Goal: Ask a question: Seek information or help from site administrators or community

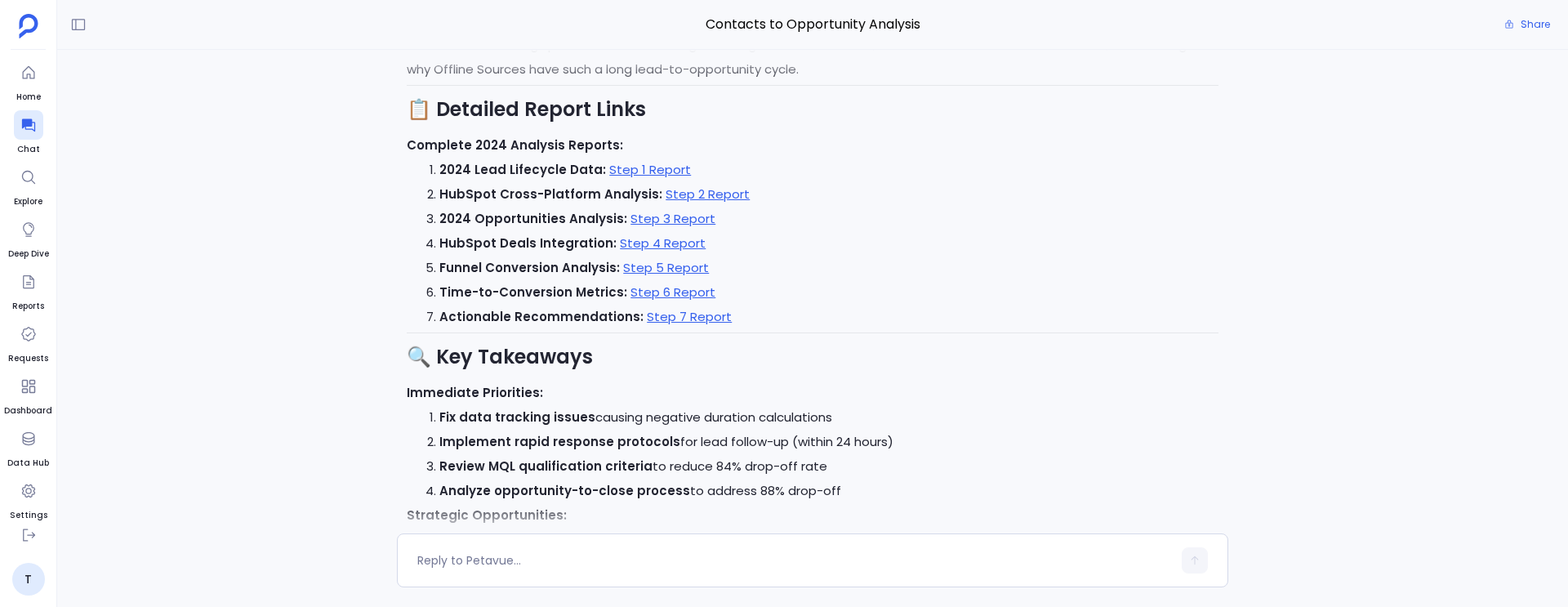
scroll to position [-184, 0]
click at [497, 564] on textarea at bounding box center [795, 559] width 755 height 16
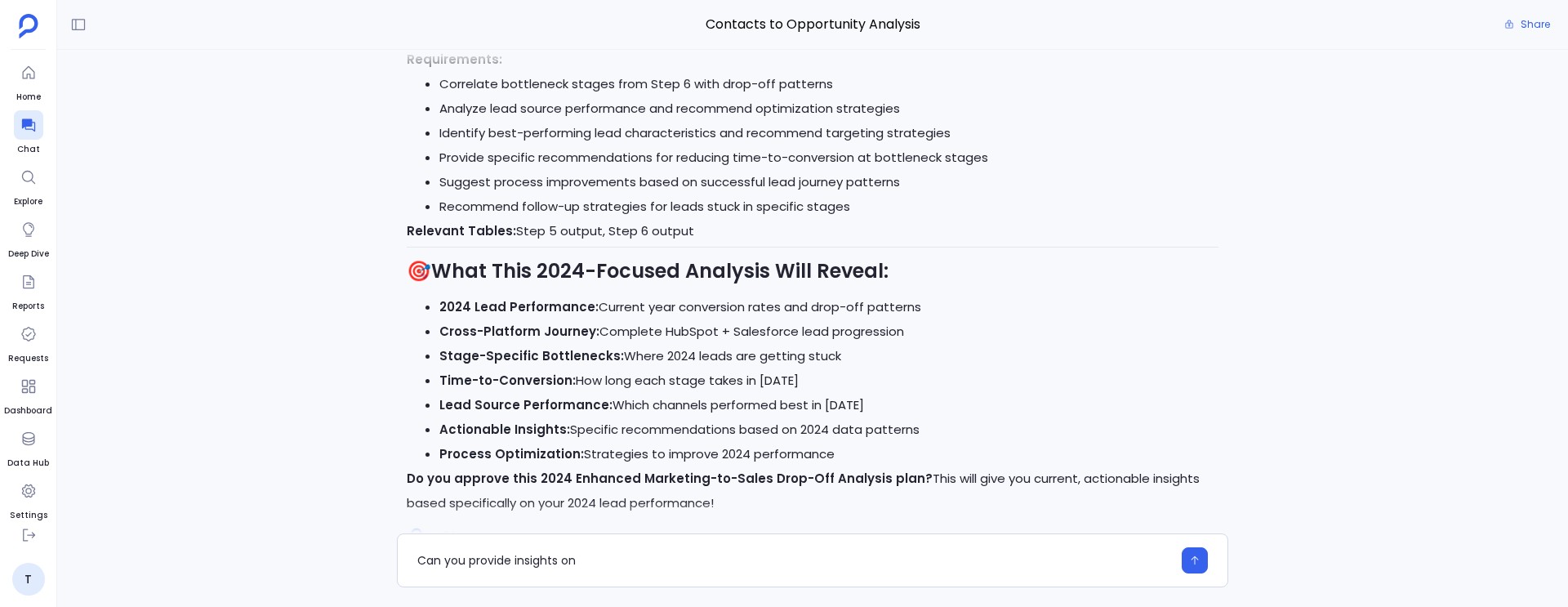
scroll to position [-4357, 0]
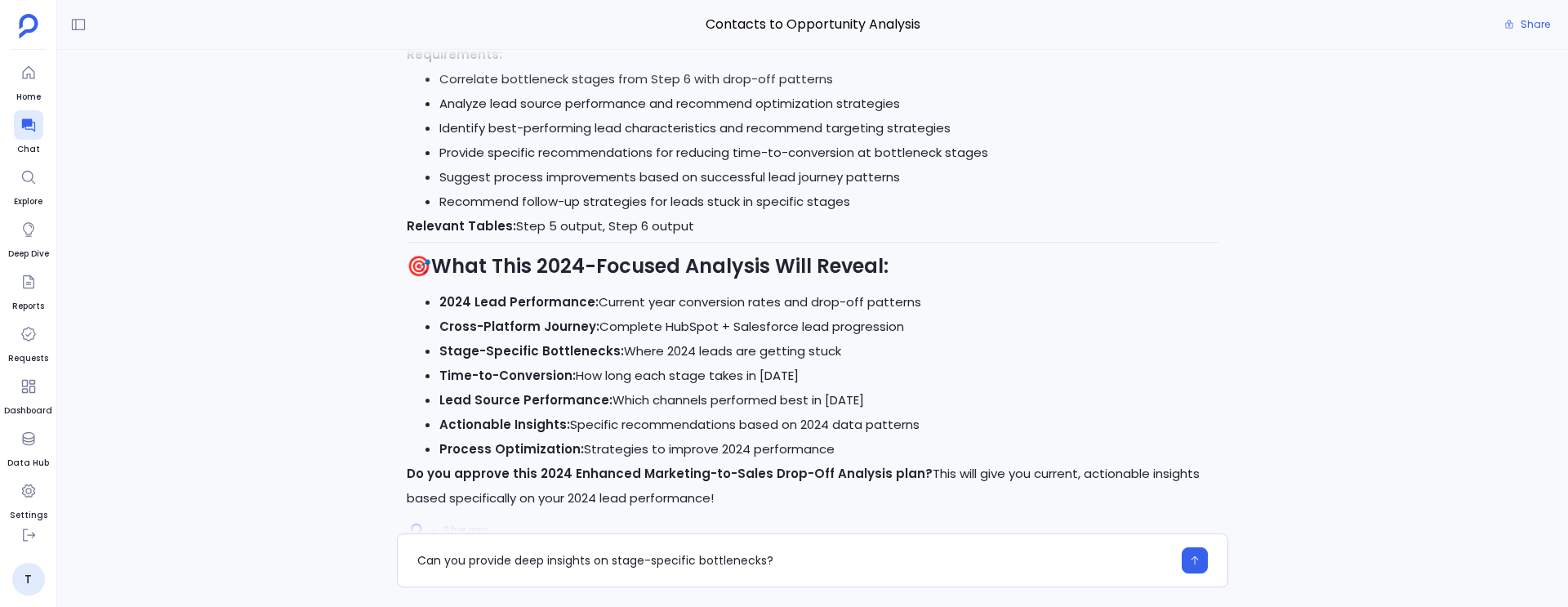
type textarea "Can you provide deep insights on stage-specific bottlenecks?"
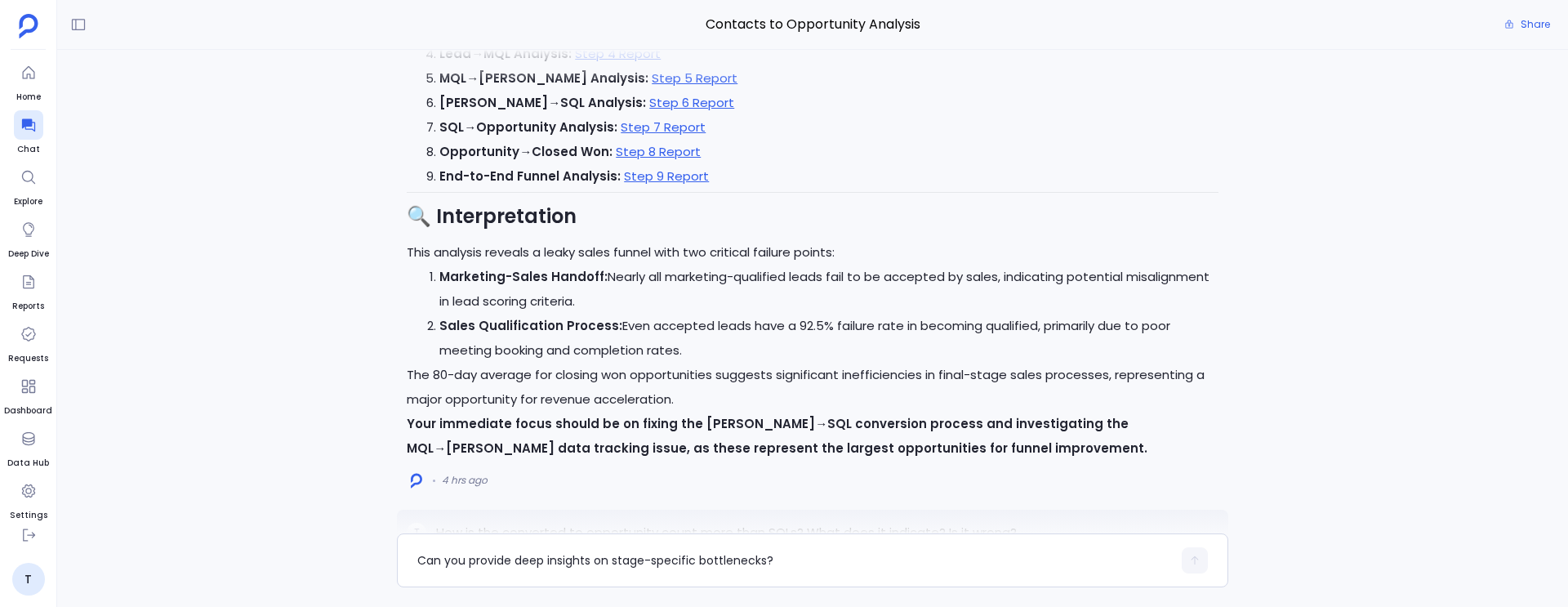
scroll to position [-21657, 0]
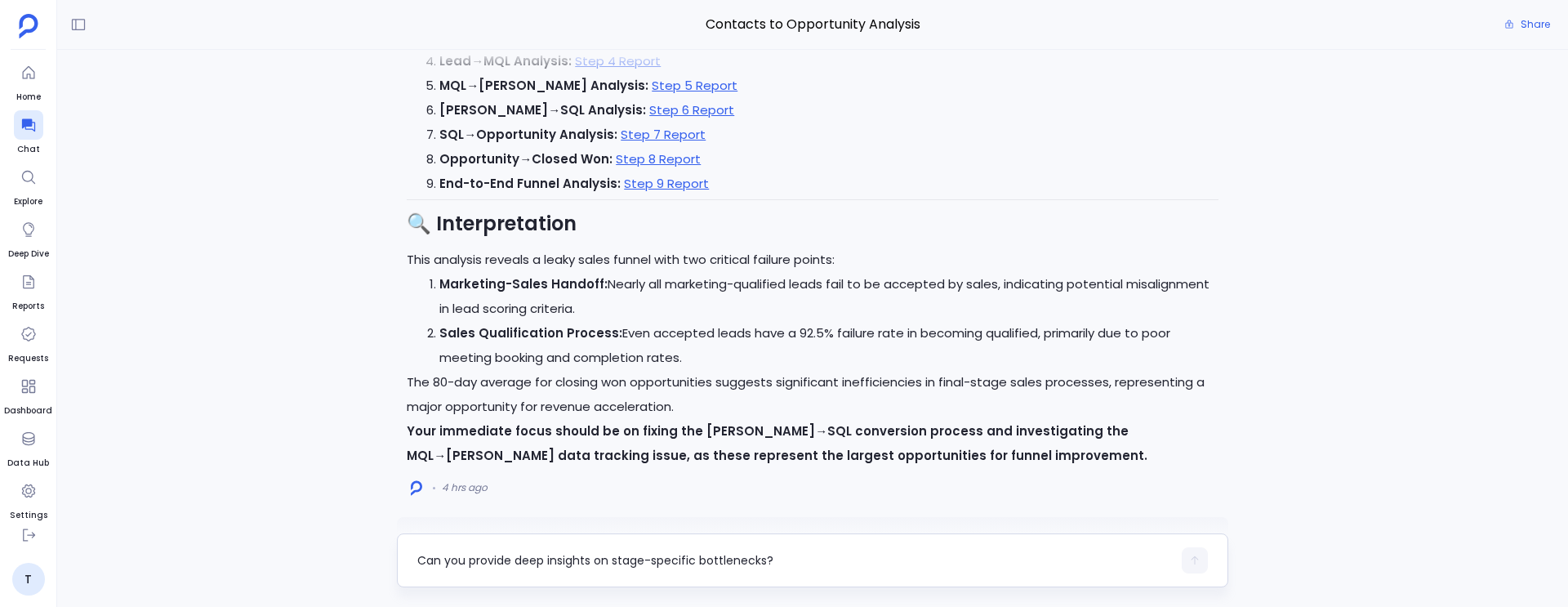
click at [473, 561] on textarea "Can you provide deep insights on stage-specific bottlenecks?" at bounding box center [795, 559] width 755 height 16
type textarea "What are the major insights you got from the last stage data?"
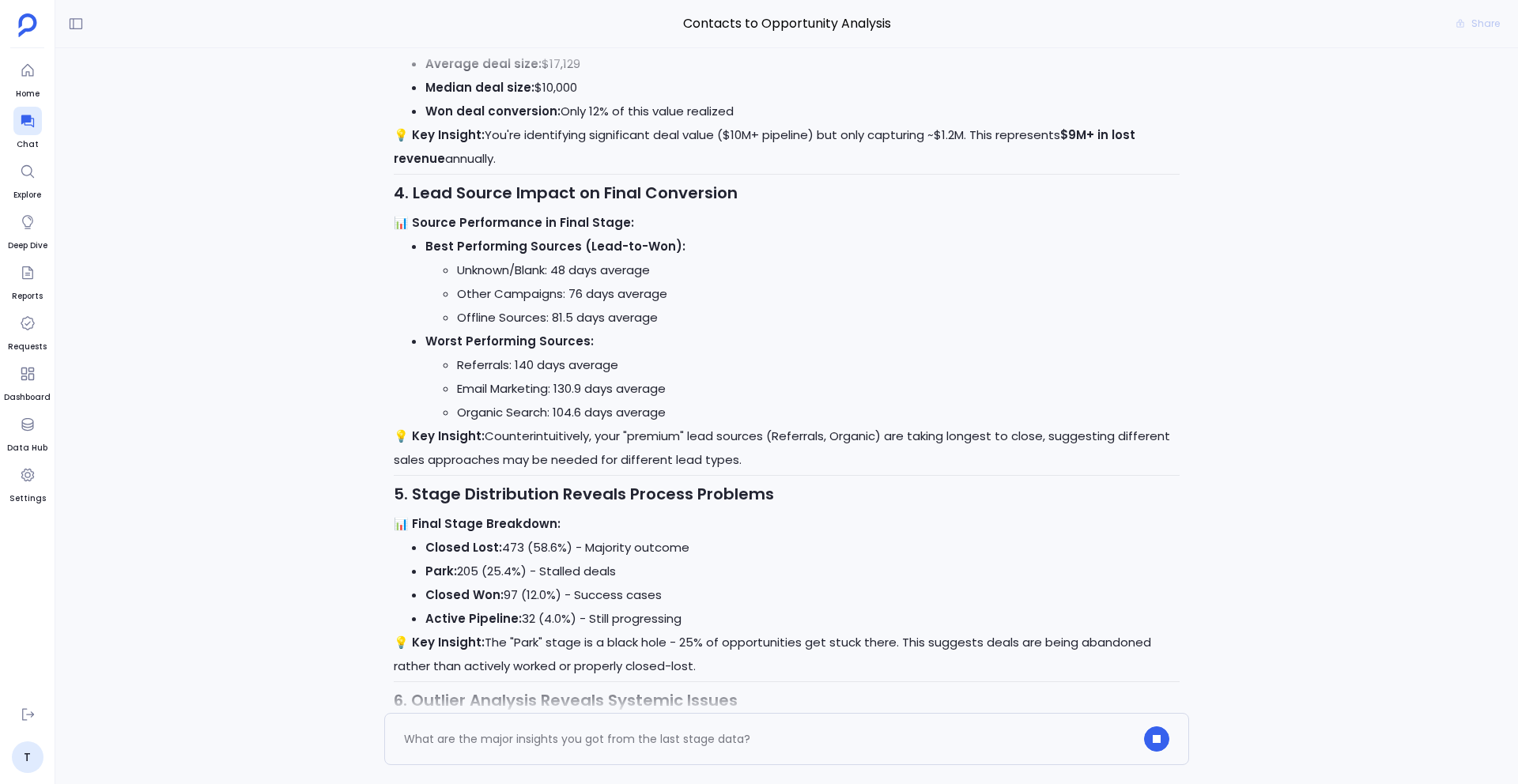
scroll to position [0, 0]
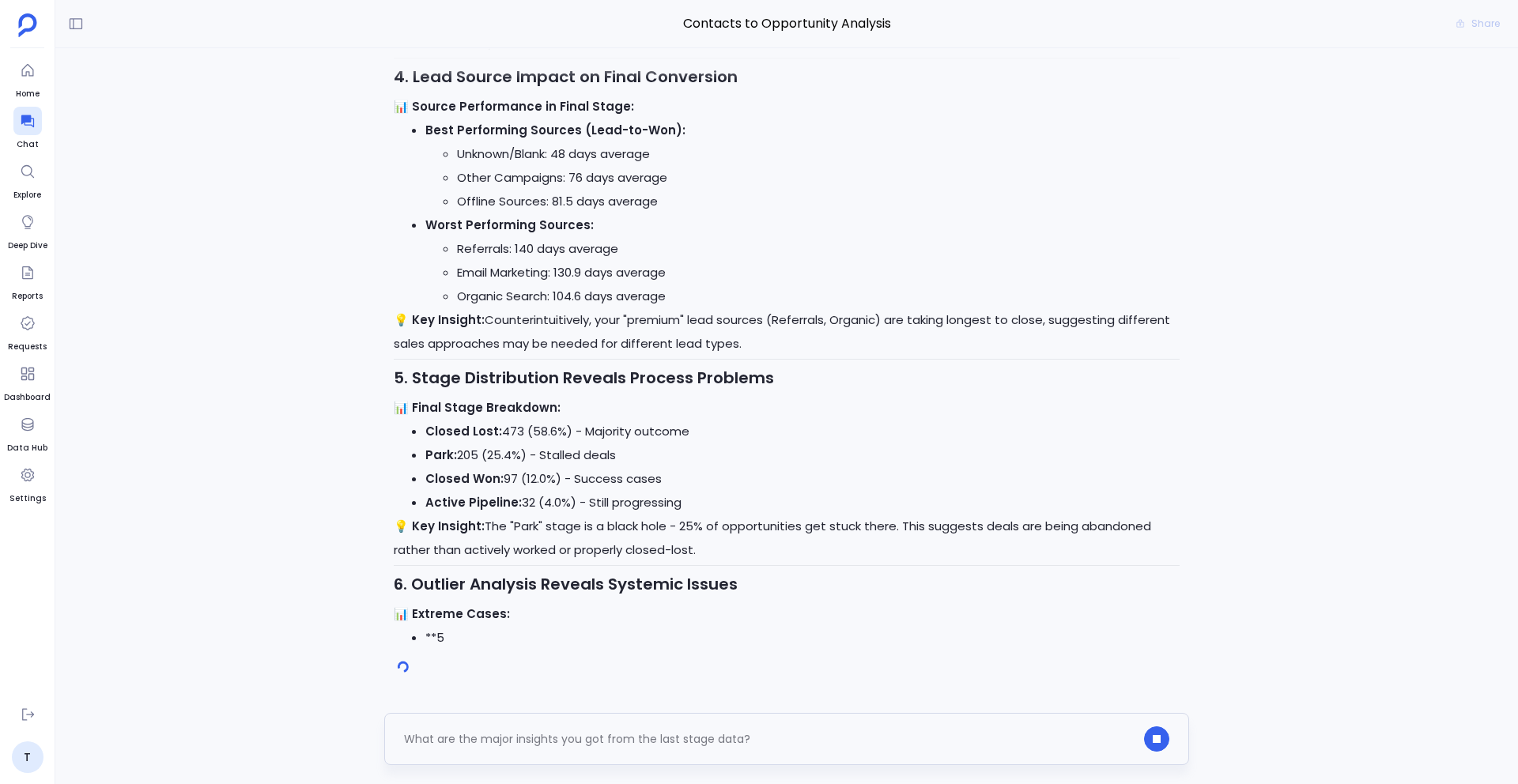
click at [509, 587] on div "What are the major insights you got from the last stage data?" at bounding box center [769, 739] width 731 height 26
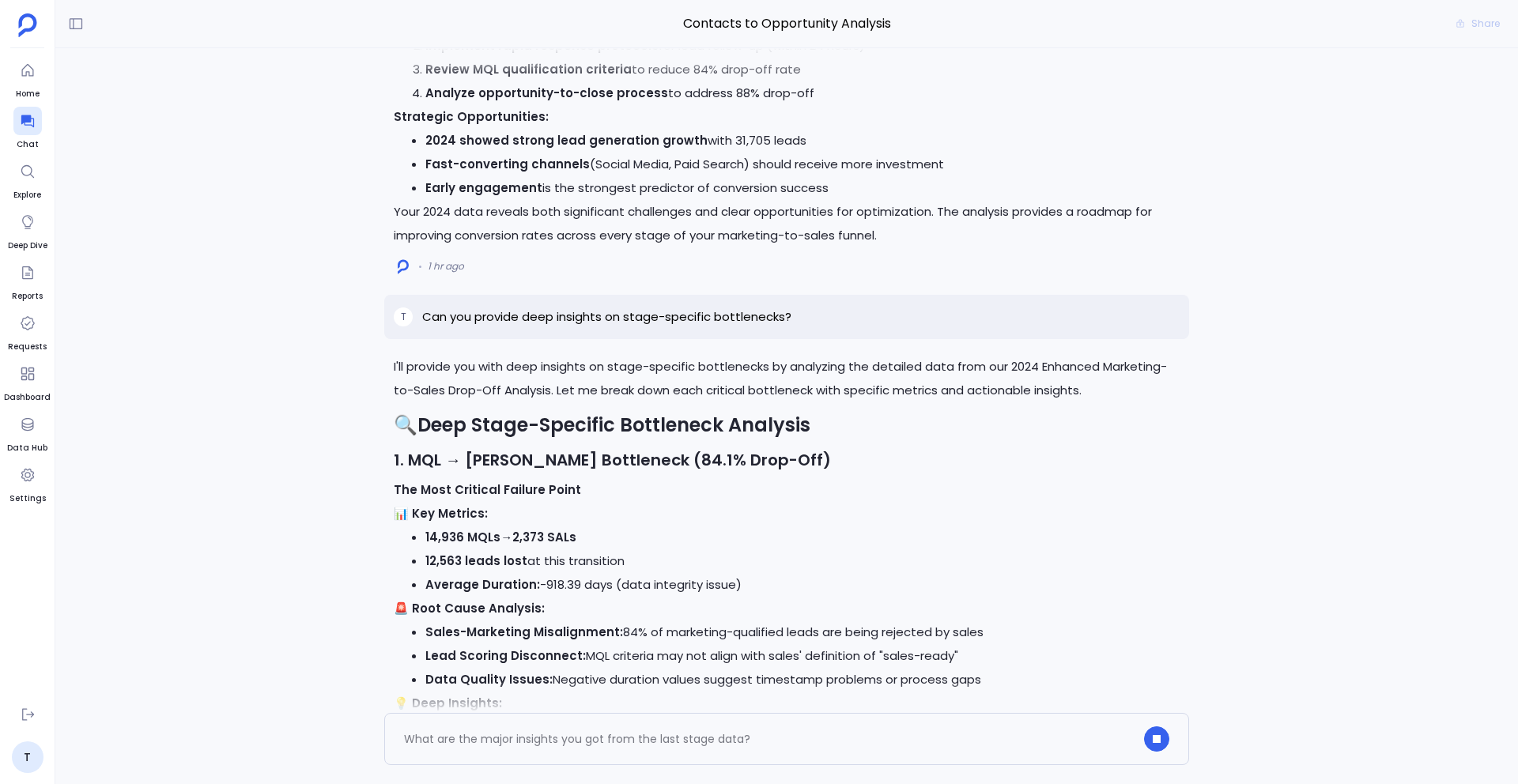
scroll to position [-5255, 0]
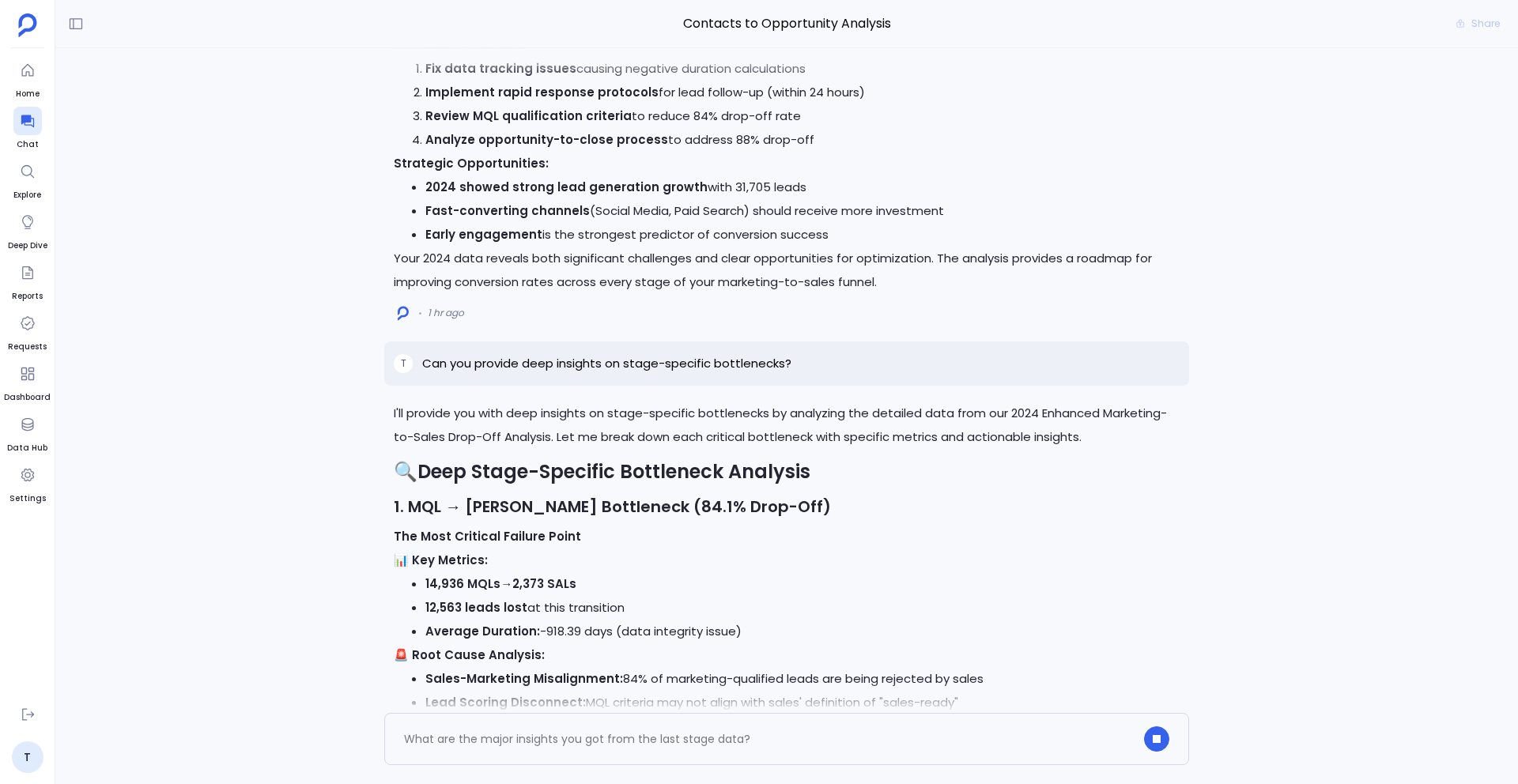
click at [554, 361] on p "Can you provide deep insights on stage-specific bottlenecks?" at bounding box center [606, 363] width 369 height 19
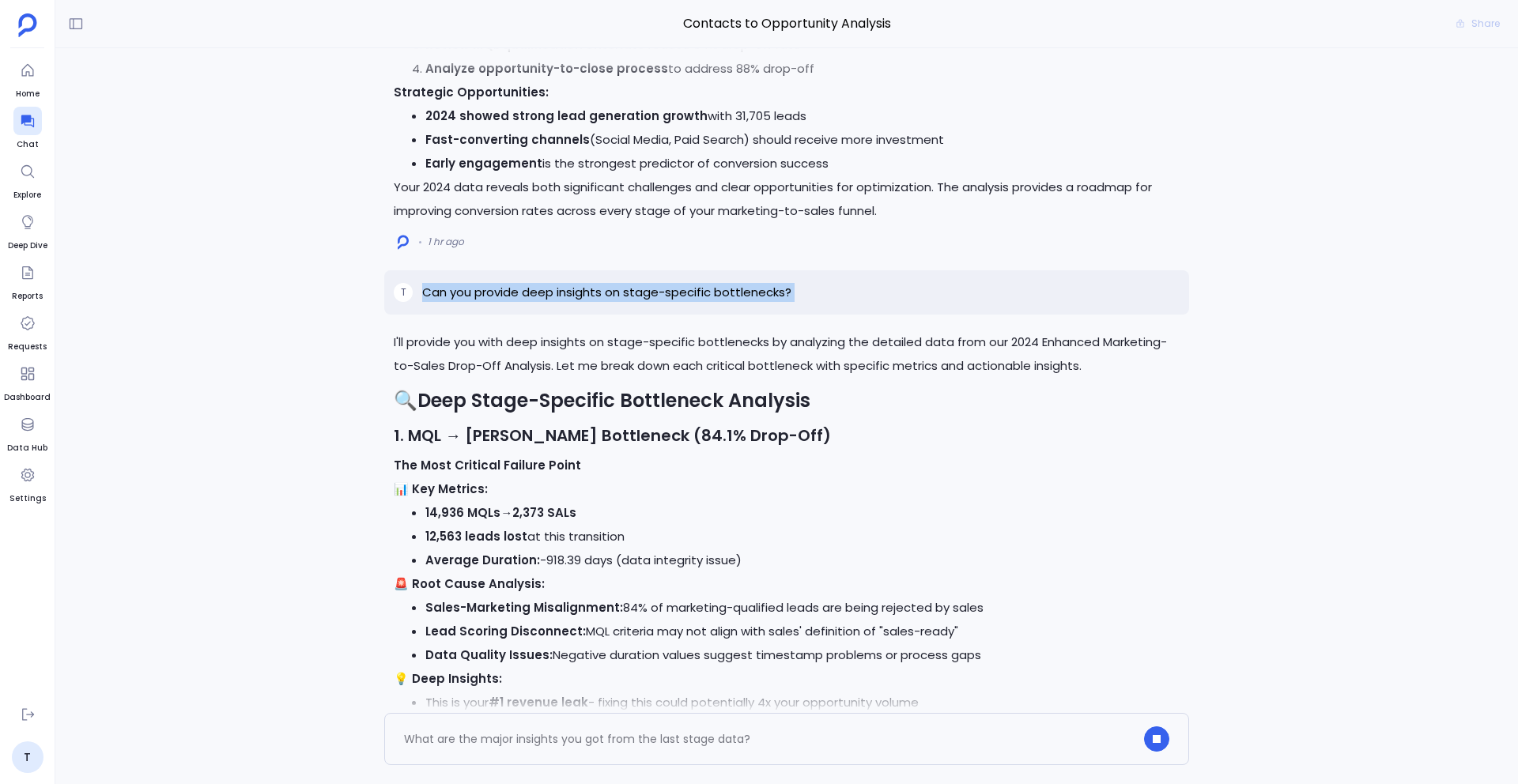
copy p "Can you provide deep insights on stage-specific bottlenecks?"
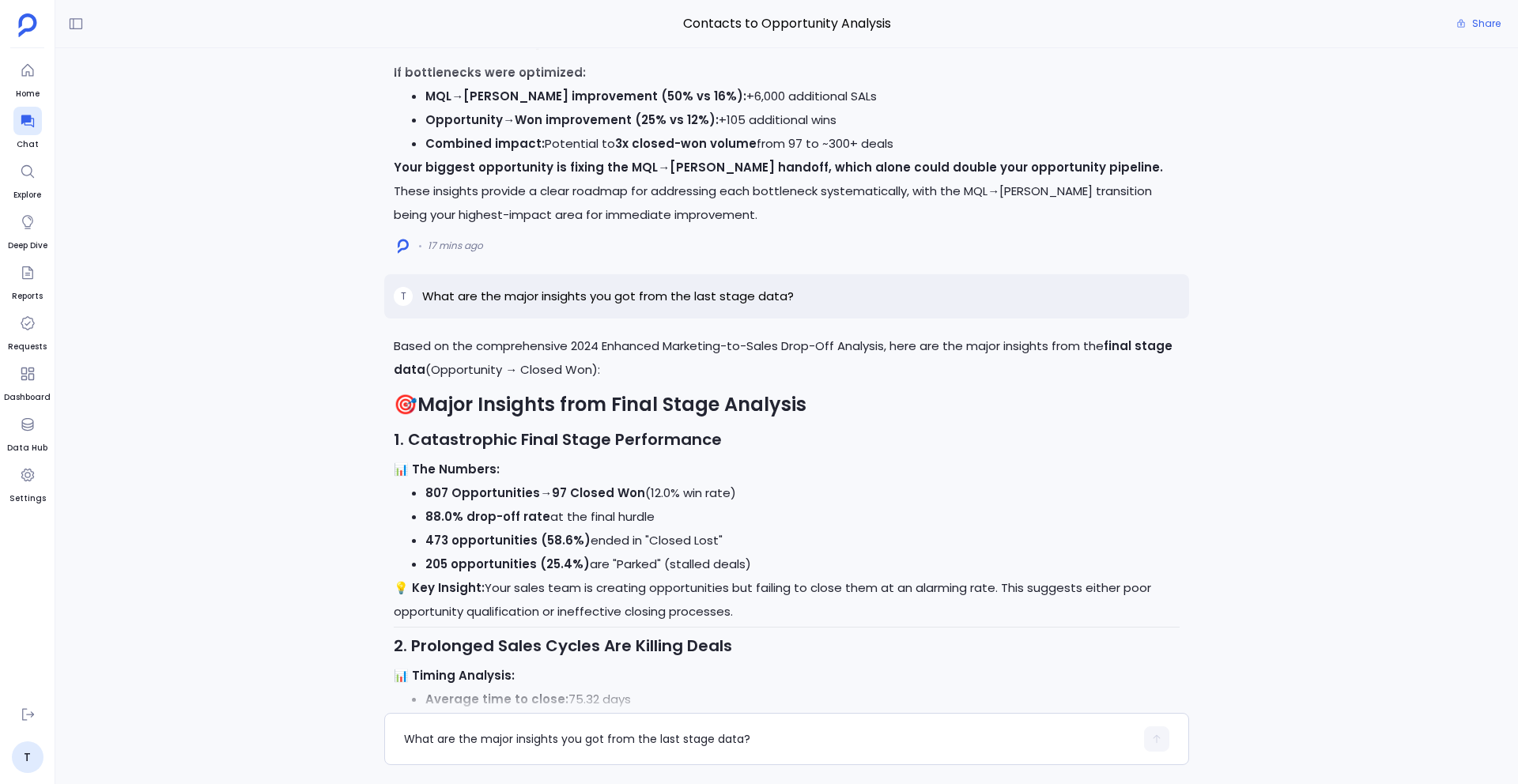
scroll to position [-2454, 0]
click at [532, 587] on div "What are the major insights you got from the last stage data?" at bounding box center [787, 739] width 805 height 52
click at [515, 587] on div "What are the major insights you got from the last stage data?" at bounding box center [769, 739] width 731 height 26
click at [477, 587] on textarea "What are the major insights you got from the last stage data?" at bounding box center [769, 739] width 731 height 16
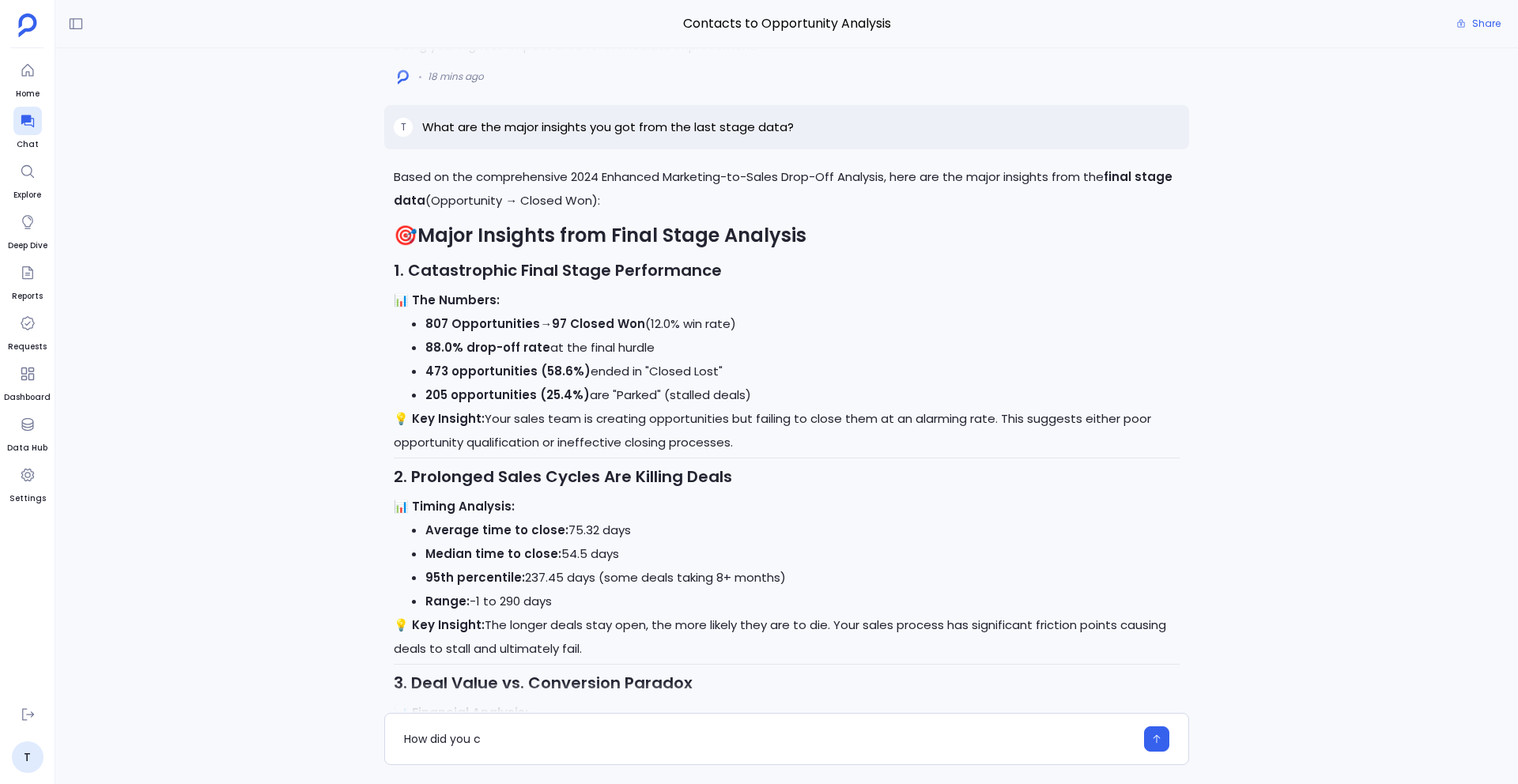
scroll to position [-2282, 0]
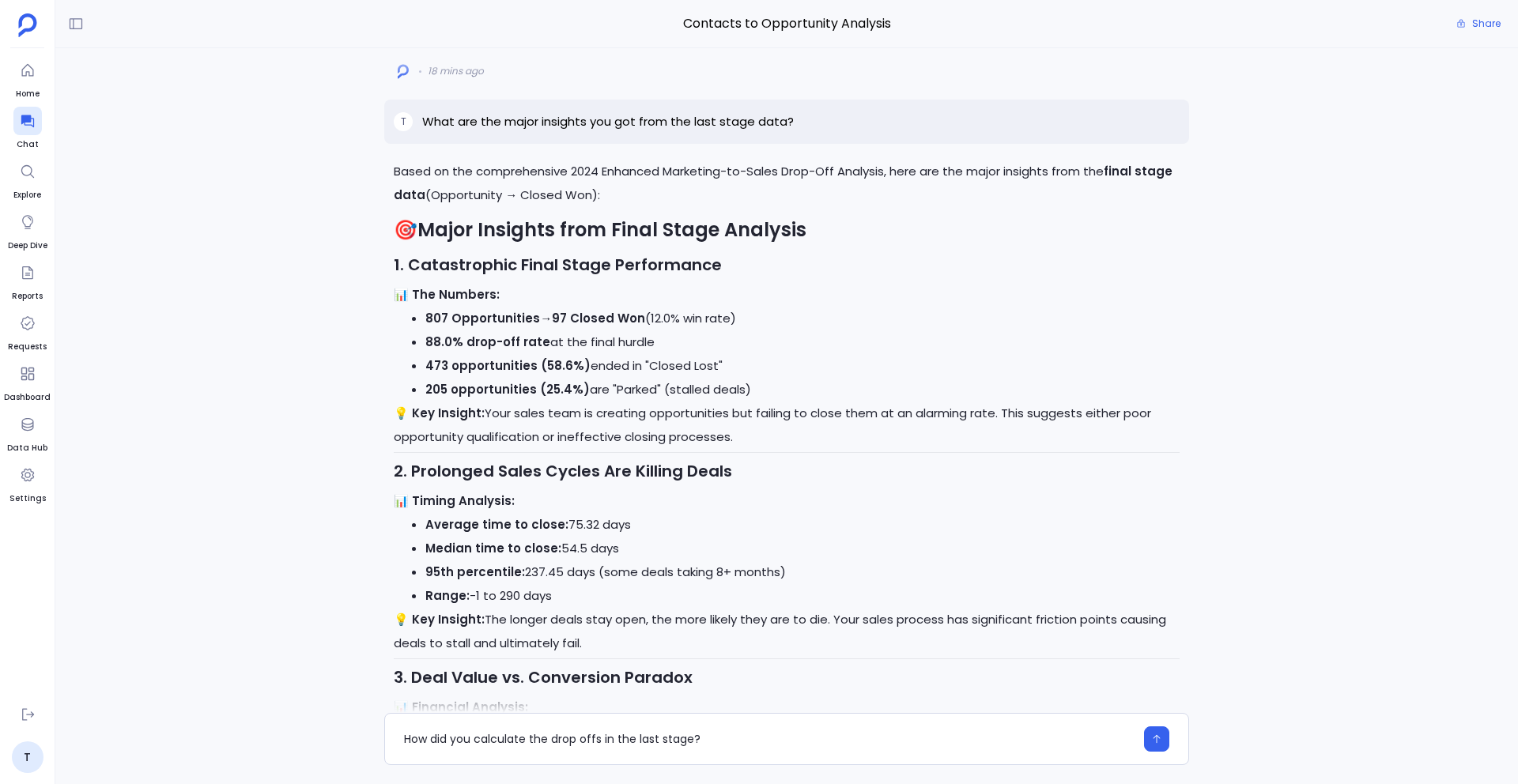
type textarea "How did you calculate the drop offs in the last stage?"
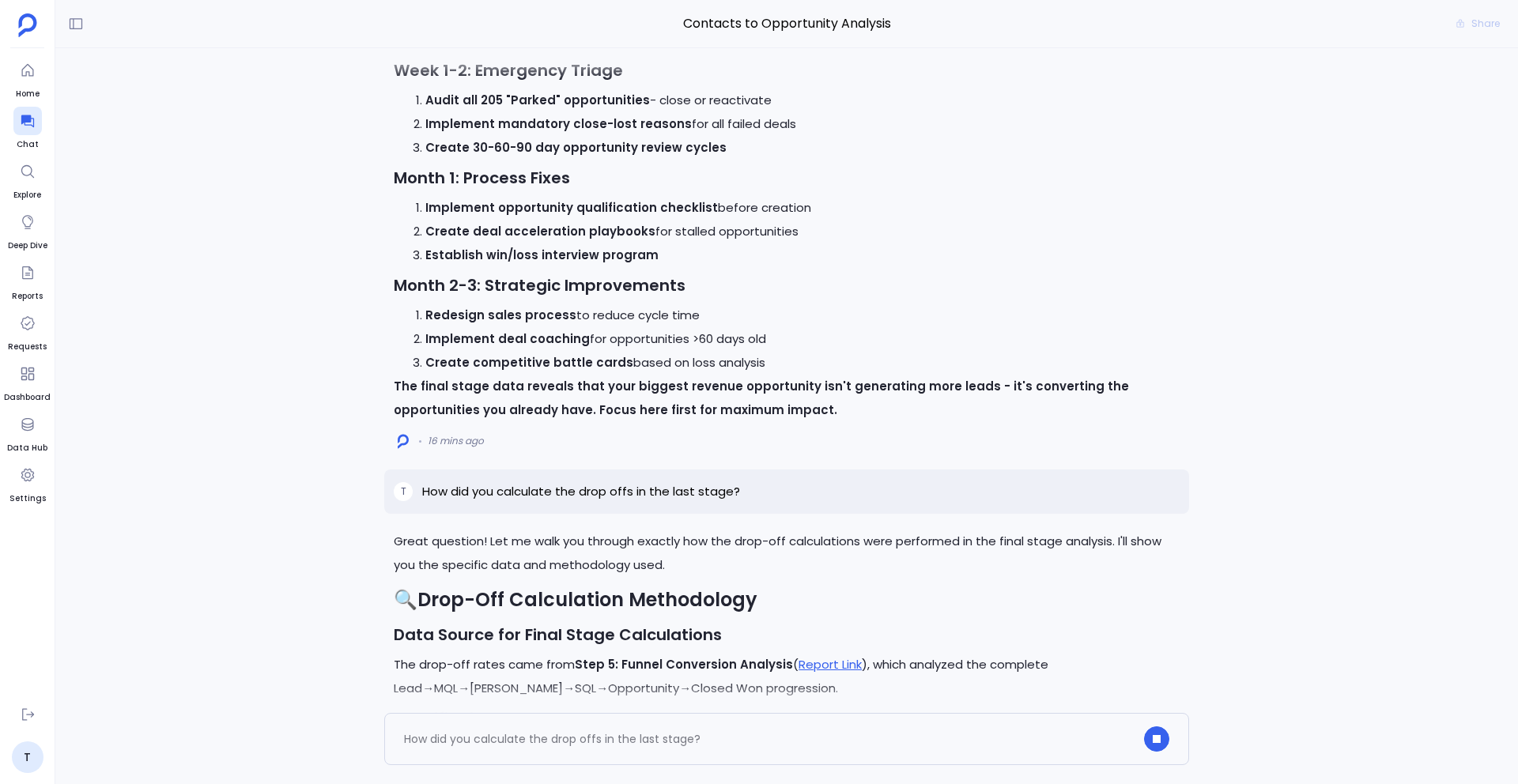
scroll to position [-1038, 0]
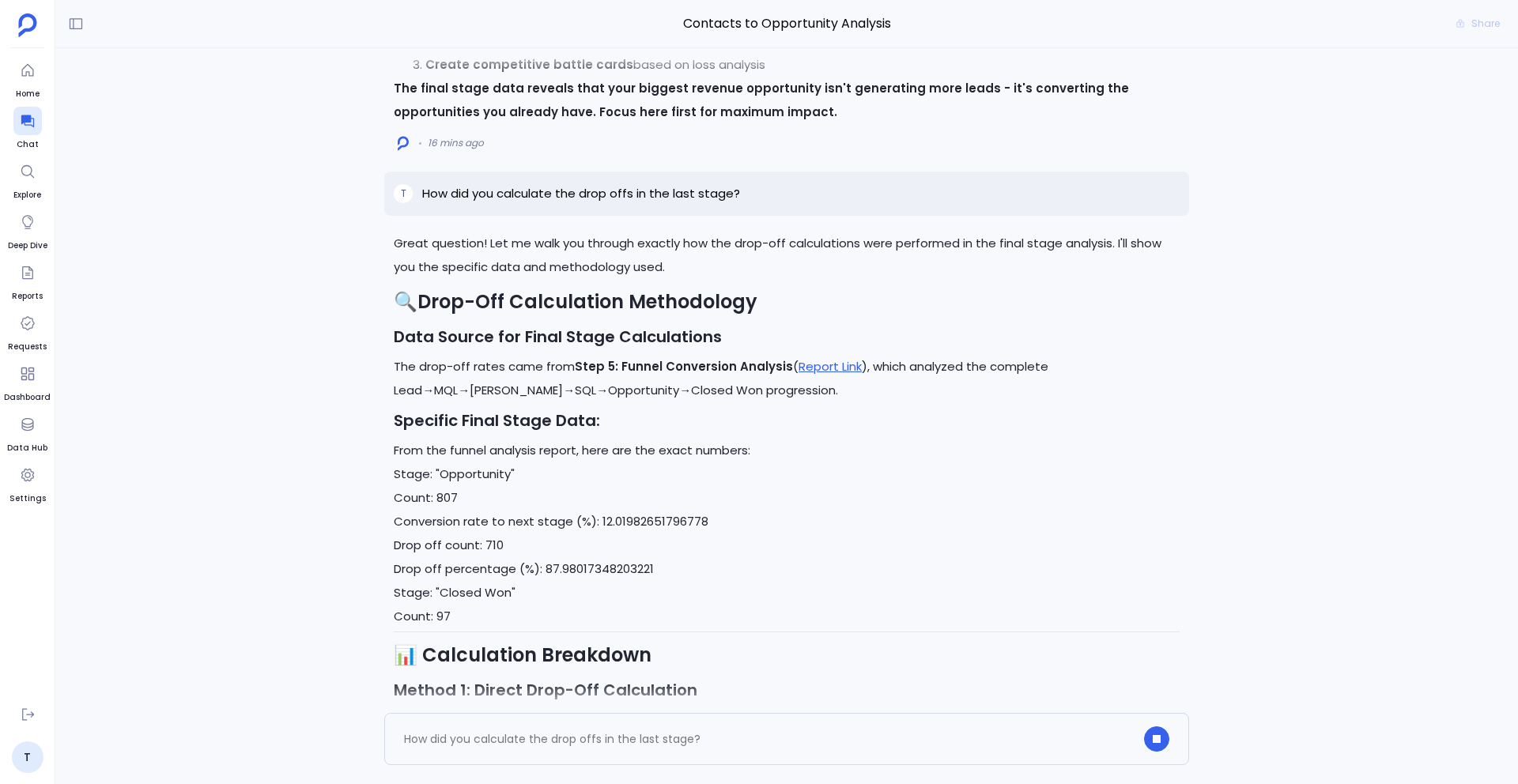
click at [625, 194] on p "How did you calculate the drop offs in the last stage?" at bounding box center [581, 193] width 318 height 19
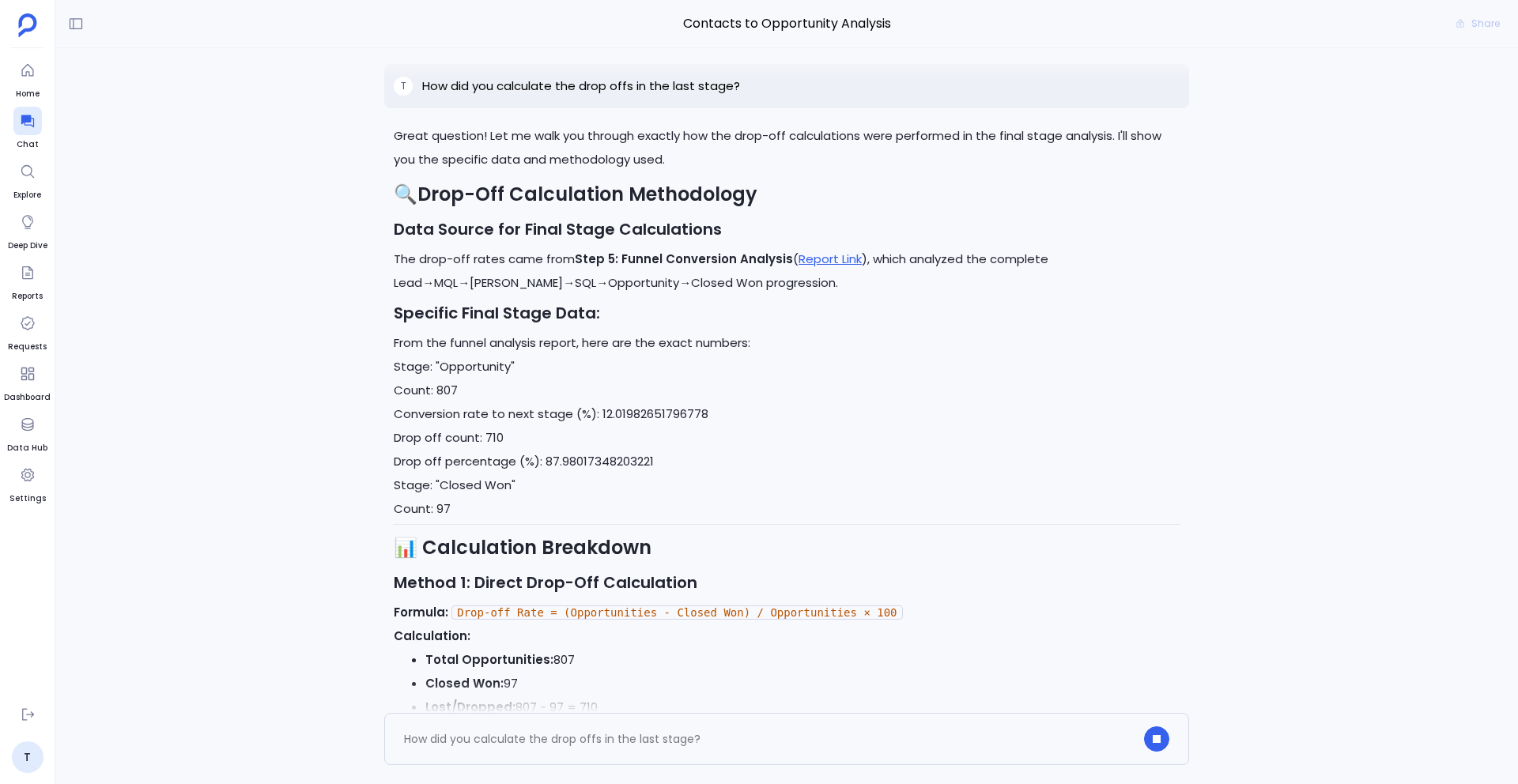
click at [625, 95] on p "How did you calculate the drop offs in the last stage?" at bounding box center [581, 86] width 318 height 19
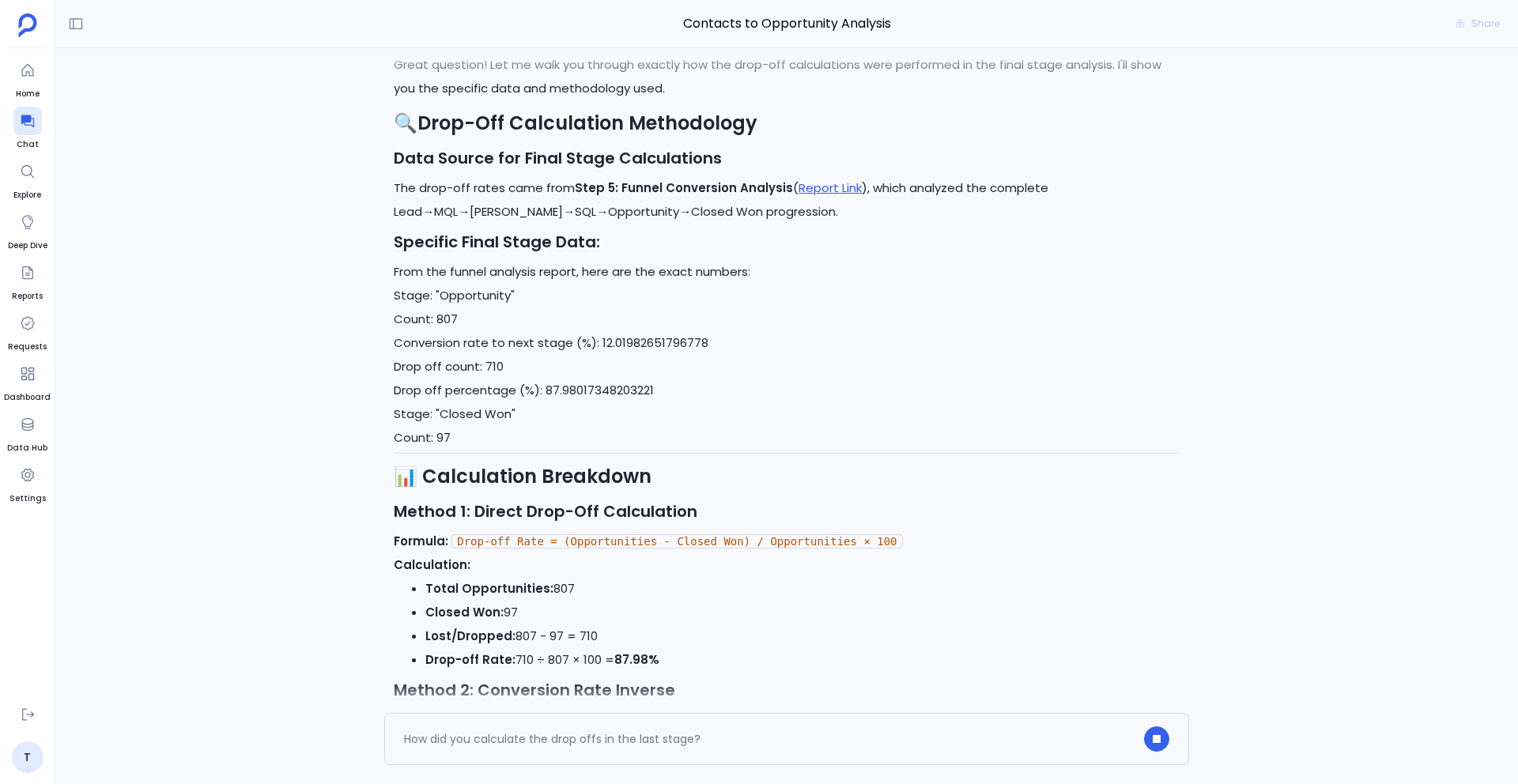
click at [625, 25] on p "How did you calculate the drop offs in the last stage?" at bounding box center [581, 15] width 318 height 19
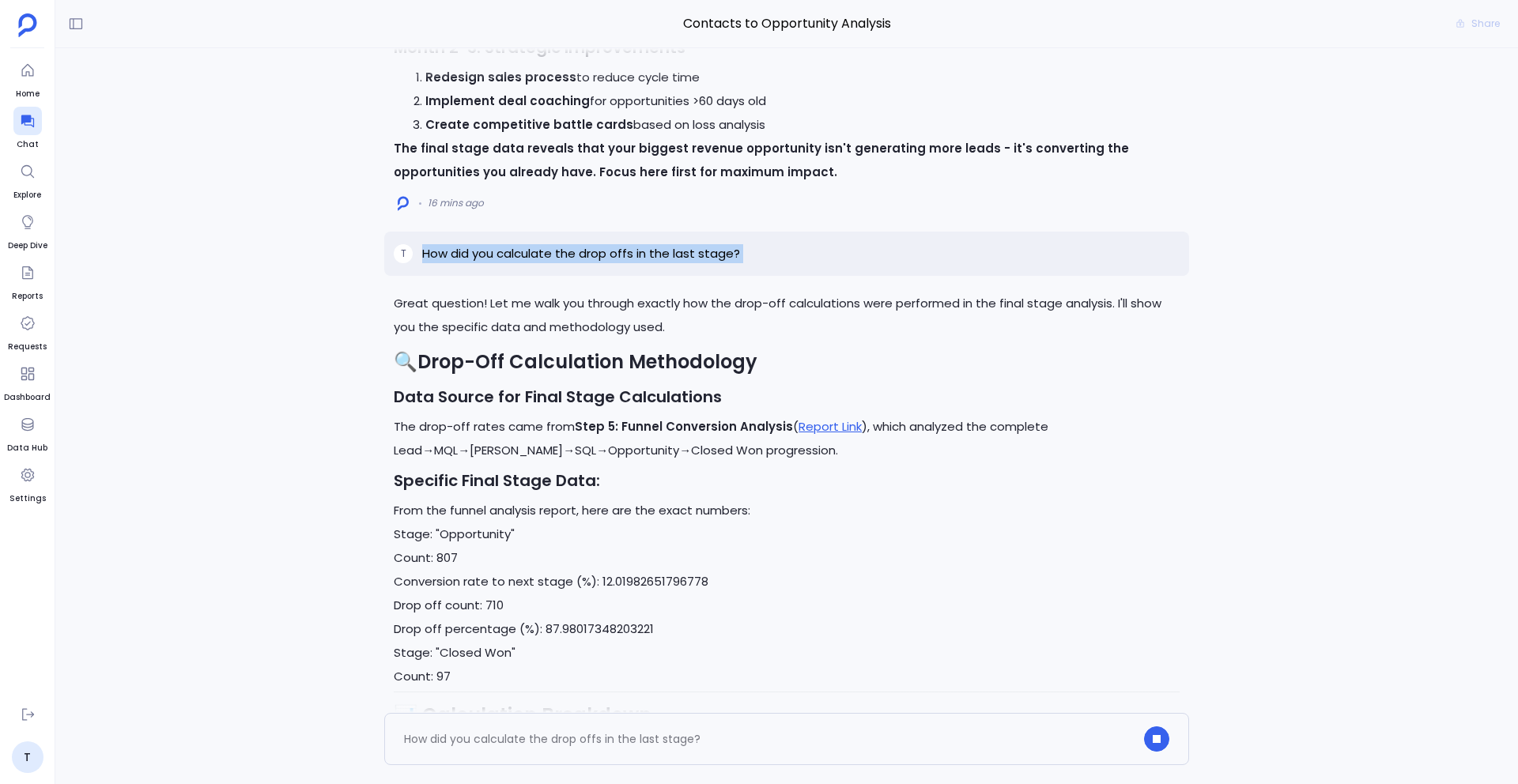
copy p "How did you calculate the drop offs in the last stage?"
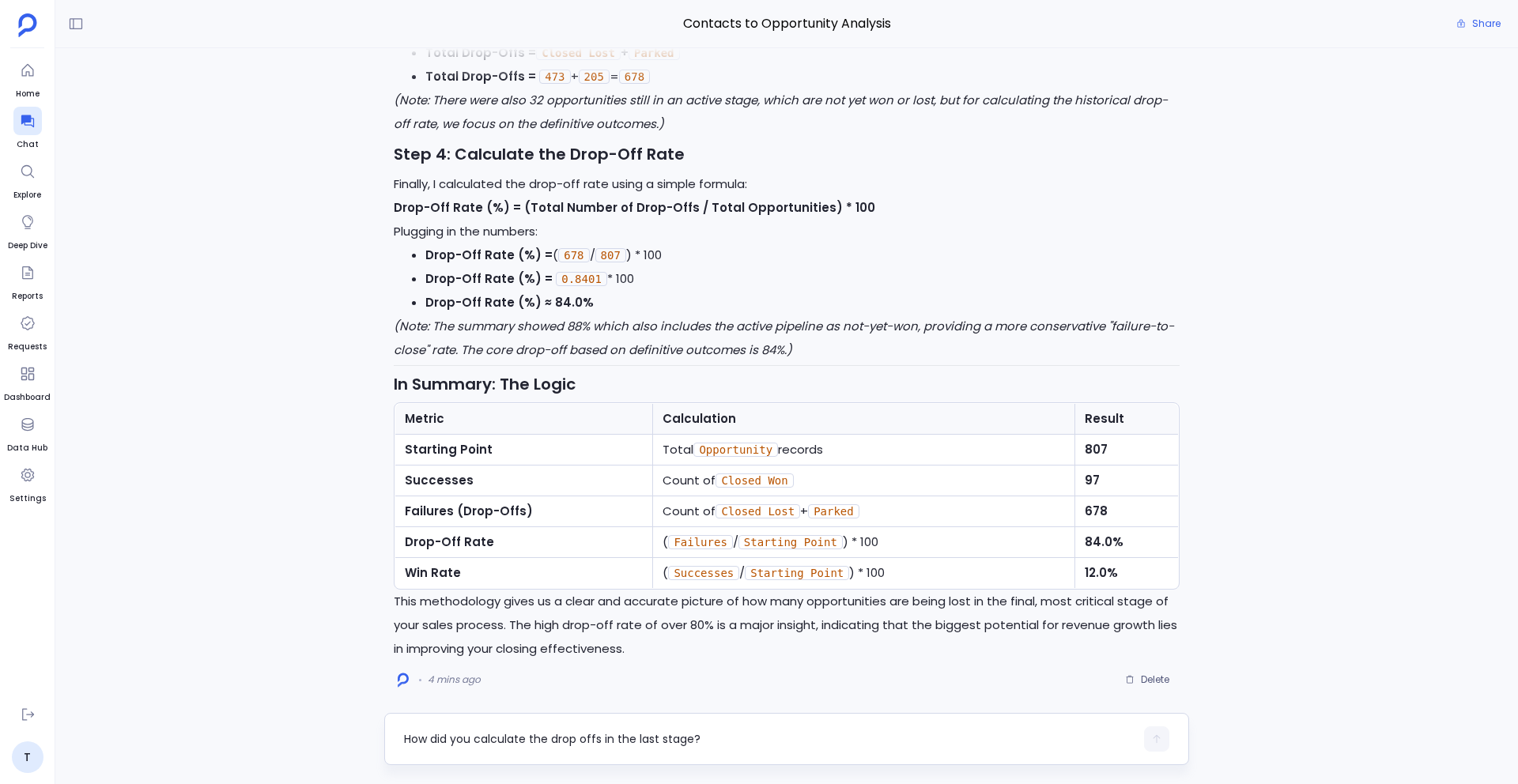
scroll to position [0, 0]
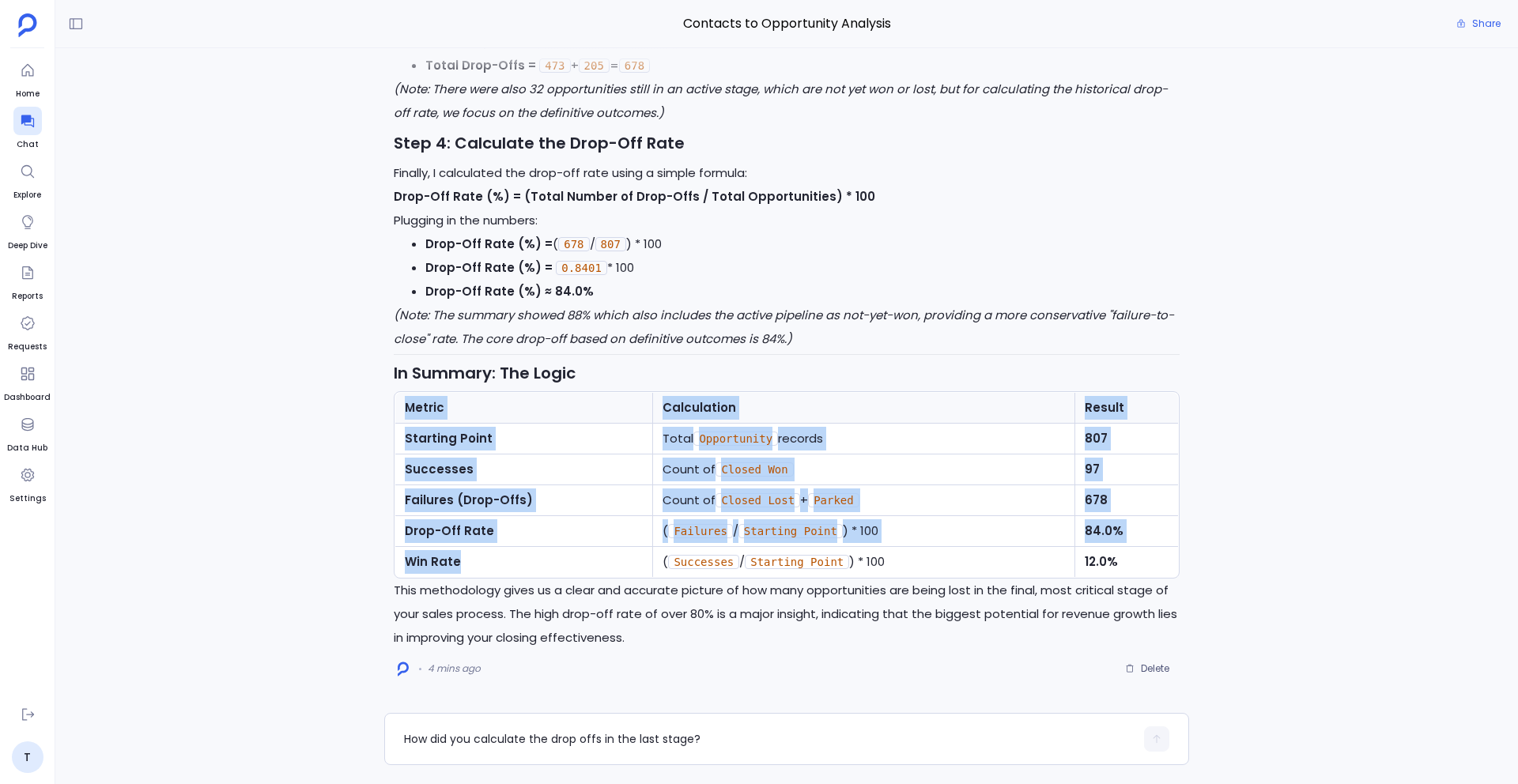
drag, startPoint x: 406, startPoint y: 406, endPoint x: 619, endPoint y: 578, distance: 273.8
click at [585, 587] on p "This methodology gives us a clear and accurate picture of how many opportunitie…" at bounding box center [786, 614] width 786 height 71
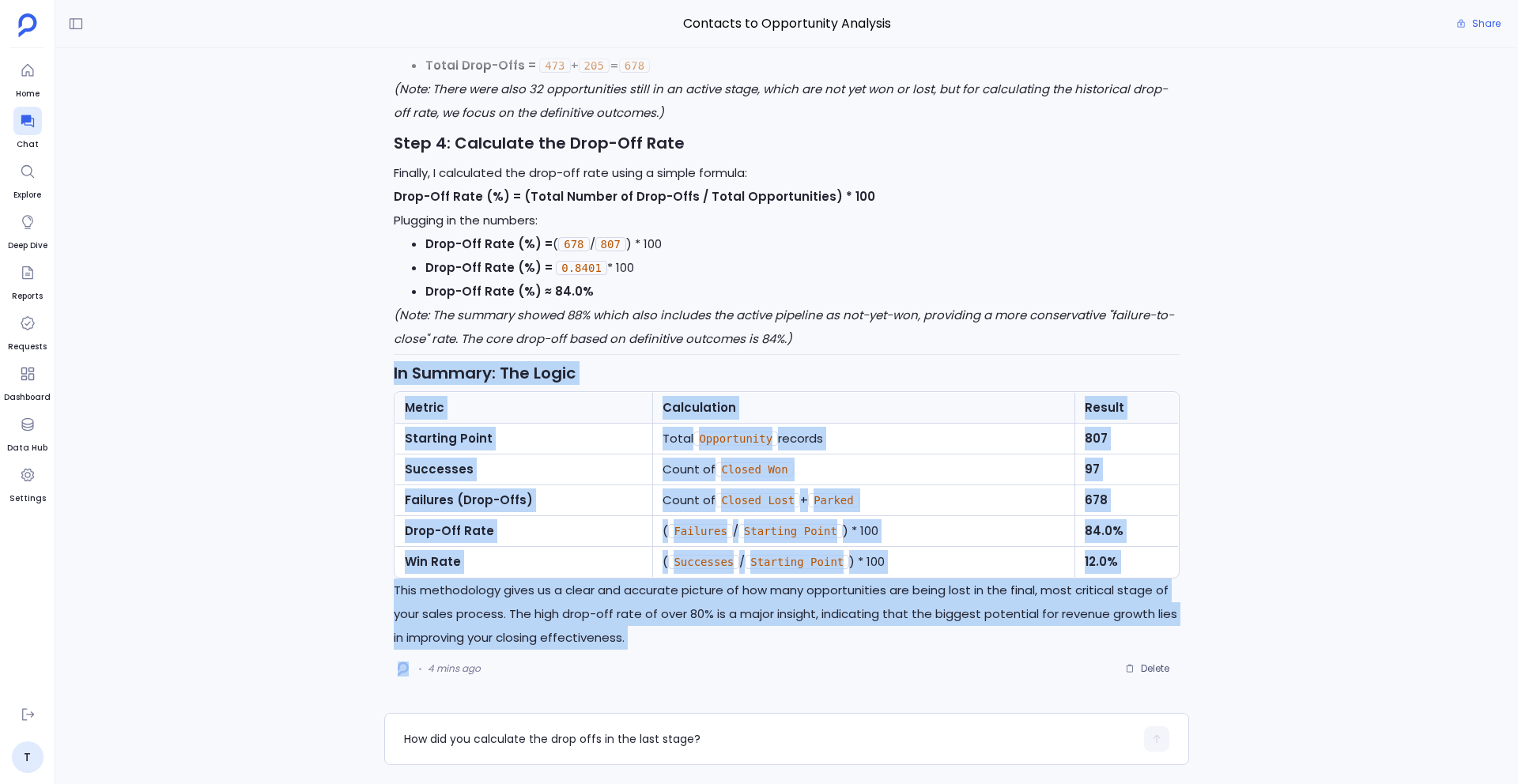
drag, startPoint x: 388, startPoint y: 371, endPoint x: 662, endPoint y: 654, distance: 393.9
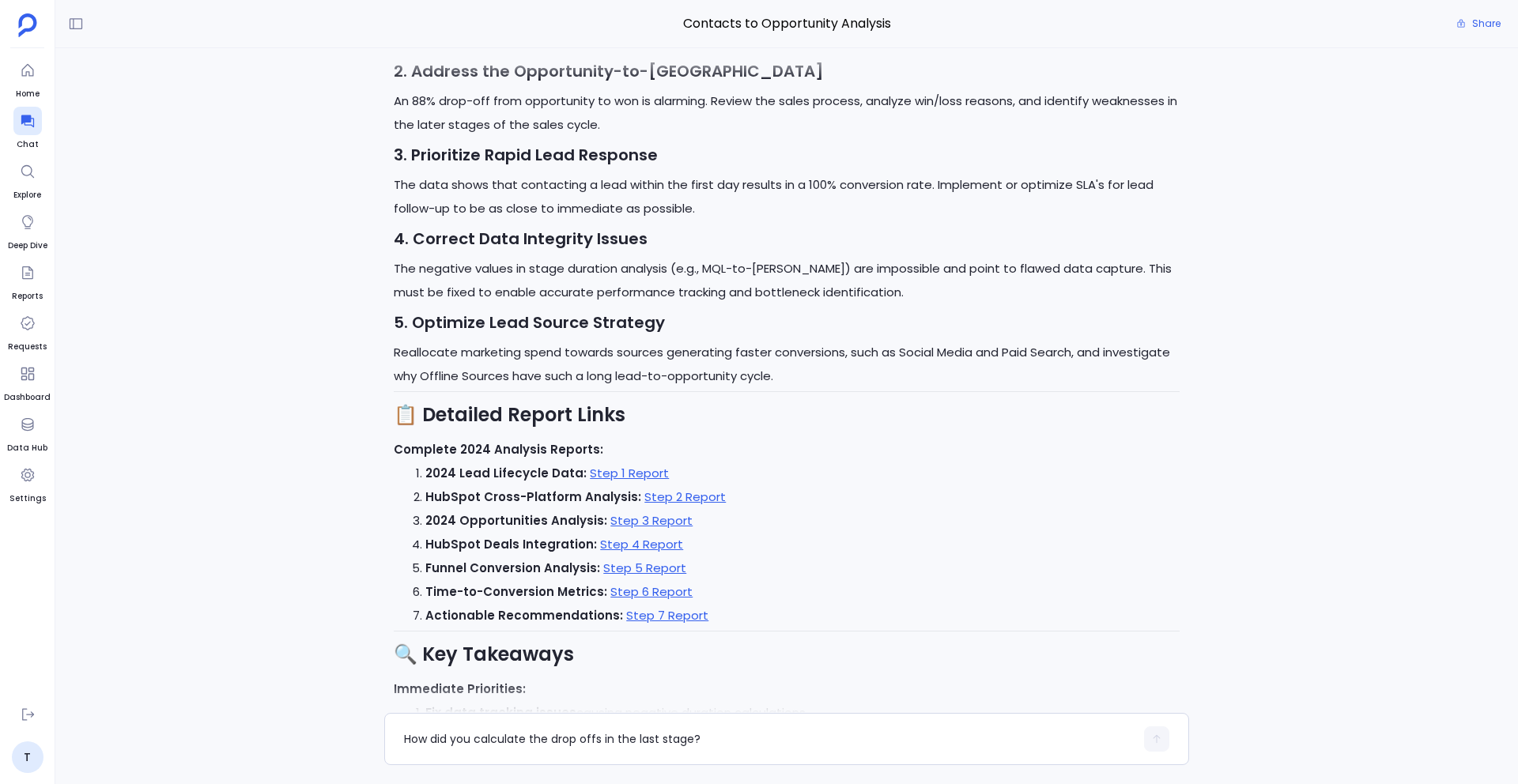
scroll to position [-8931, 0]
click at [577, 587] on div "How did you calculate the drop offs in the last stage?" at bounding box center [769, 739] width 731 height 26
click at [544, 587] on textarea "How did you calculate the drop offs in the last stage?" at bounding box center [769, 739] width 731 height 16
type textarea "How have you calculated time to conversion metrics?"
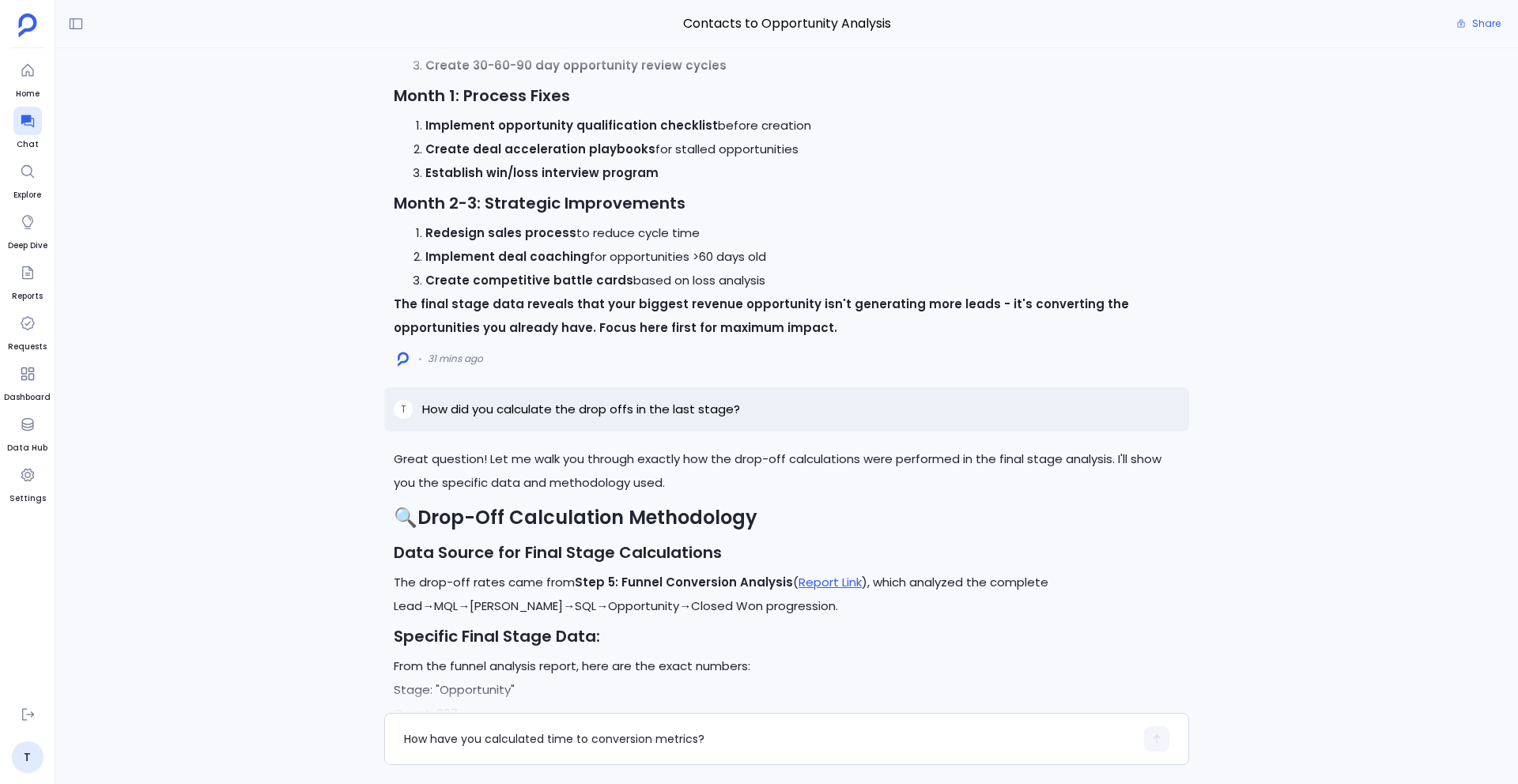
scroll to position [-5628, 0]
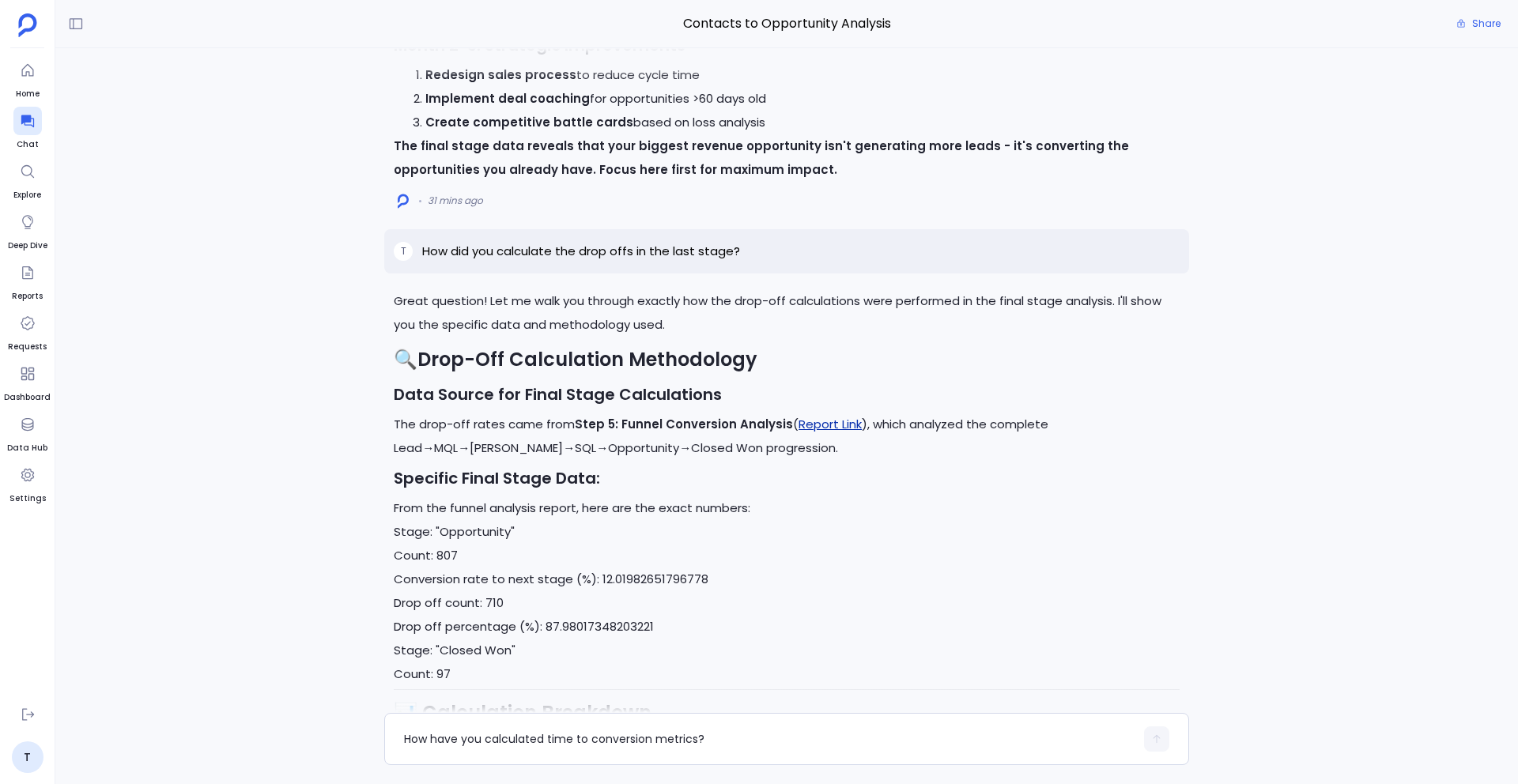
click at [805, 431] on link "Report Link" at bounding box center [829, 424] width 63 height 16
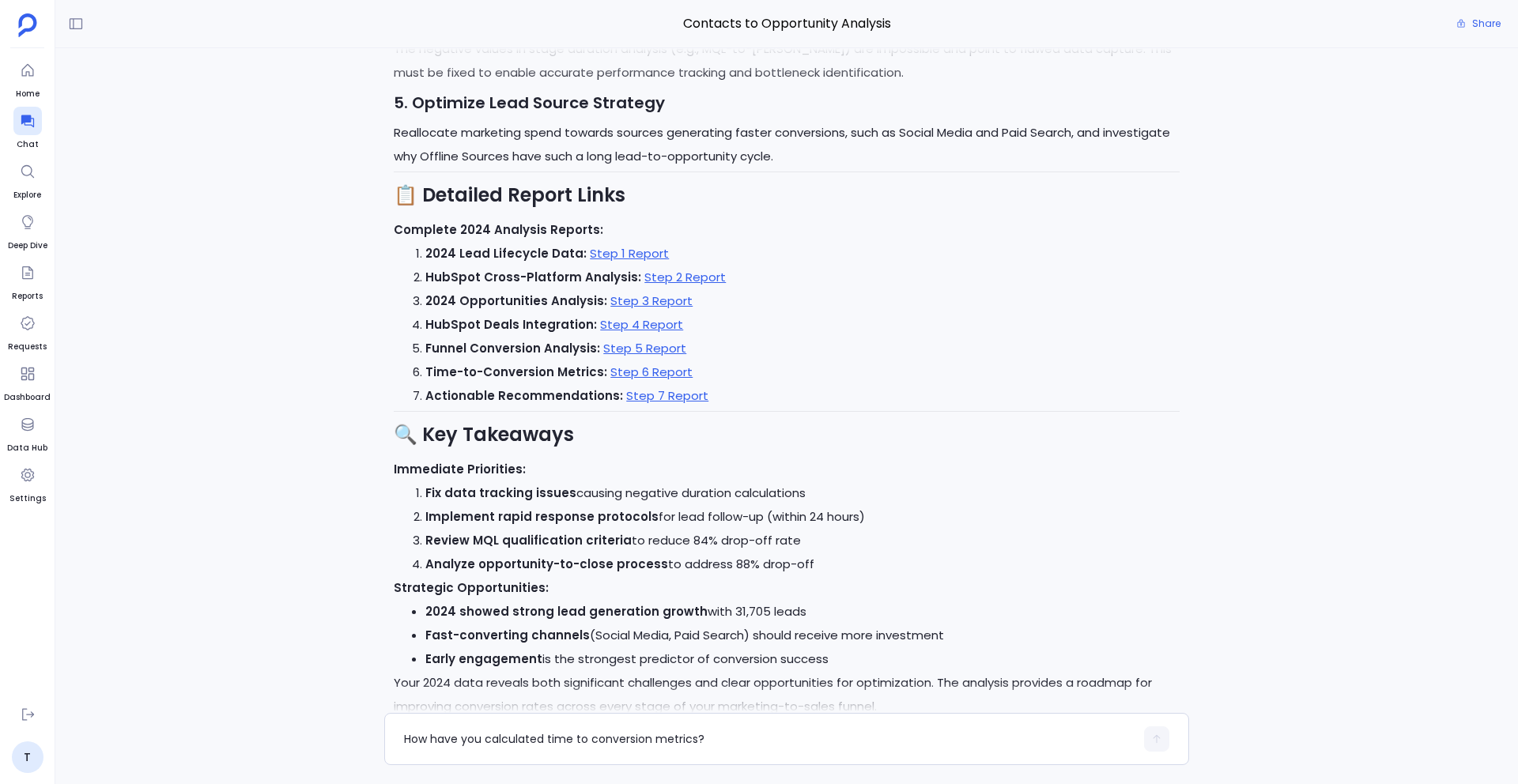
scroll to position [-12184, 0]
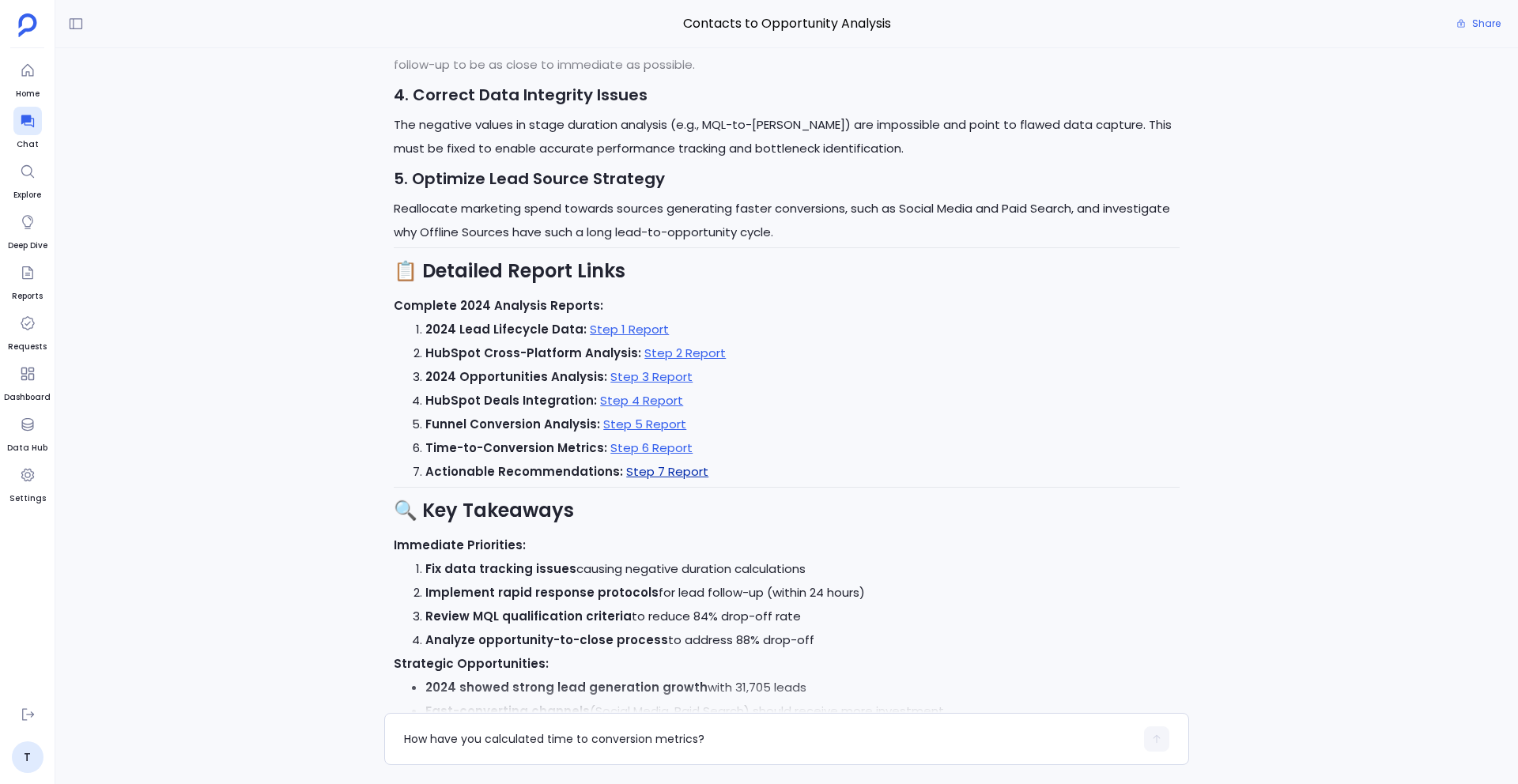
click at [630, 467] on link "Step 7 Report" at bounding box center [667, 471] width 82 height 16
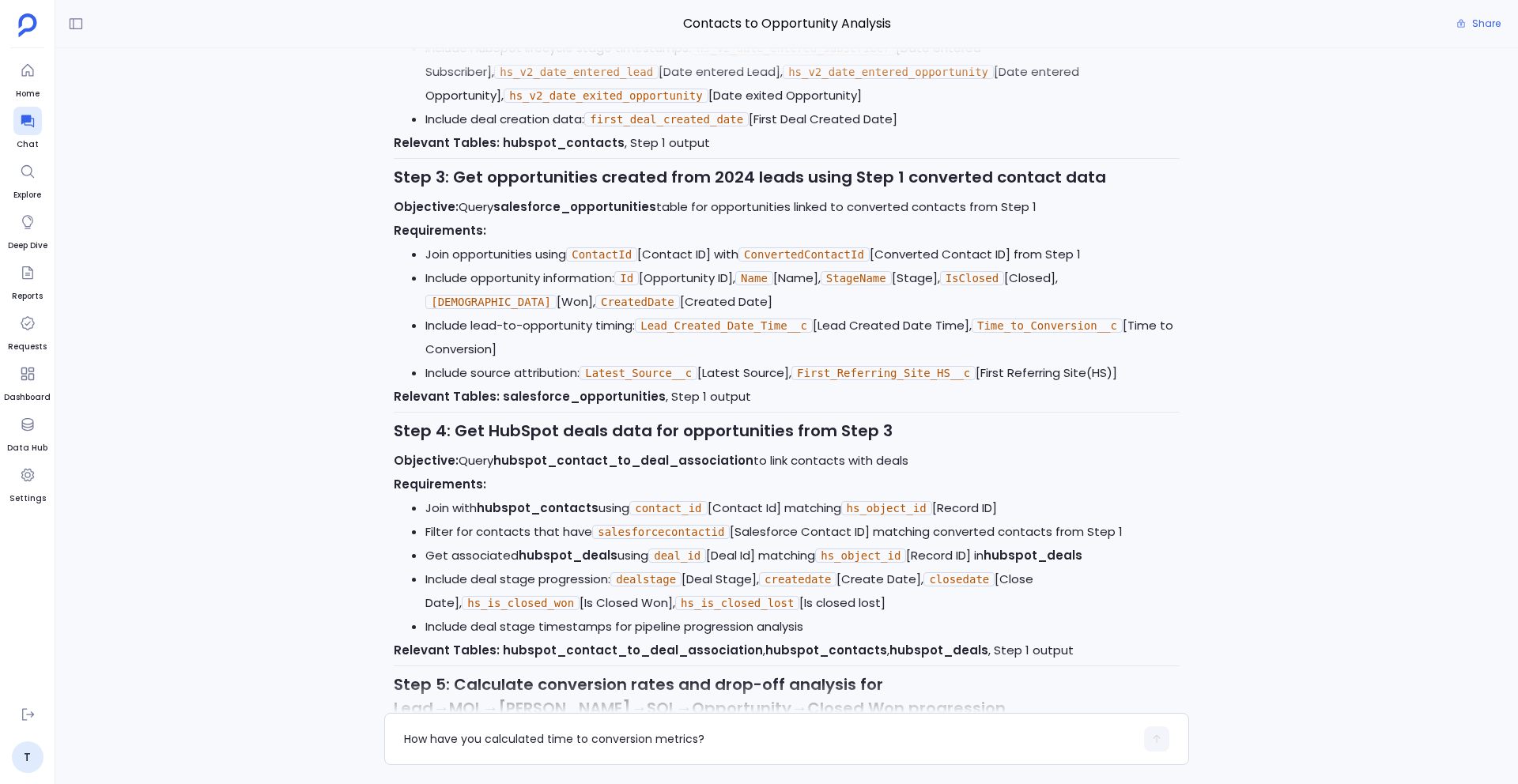
scroll to position [-16774, 0]
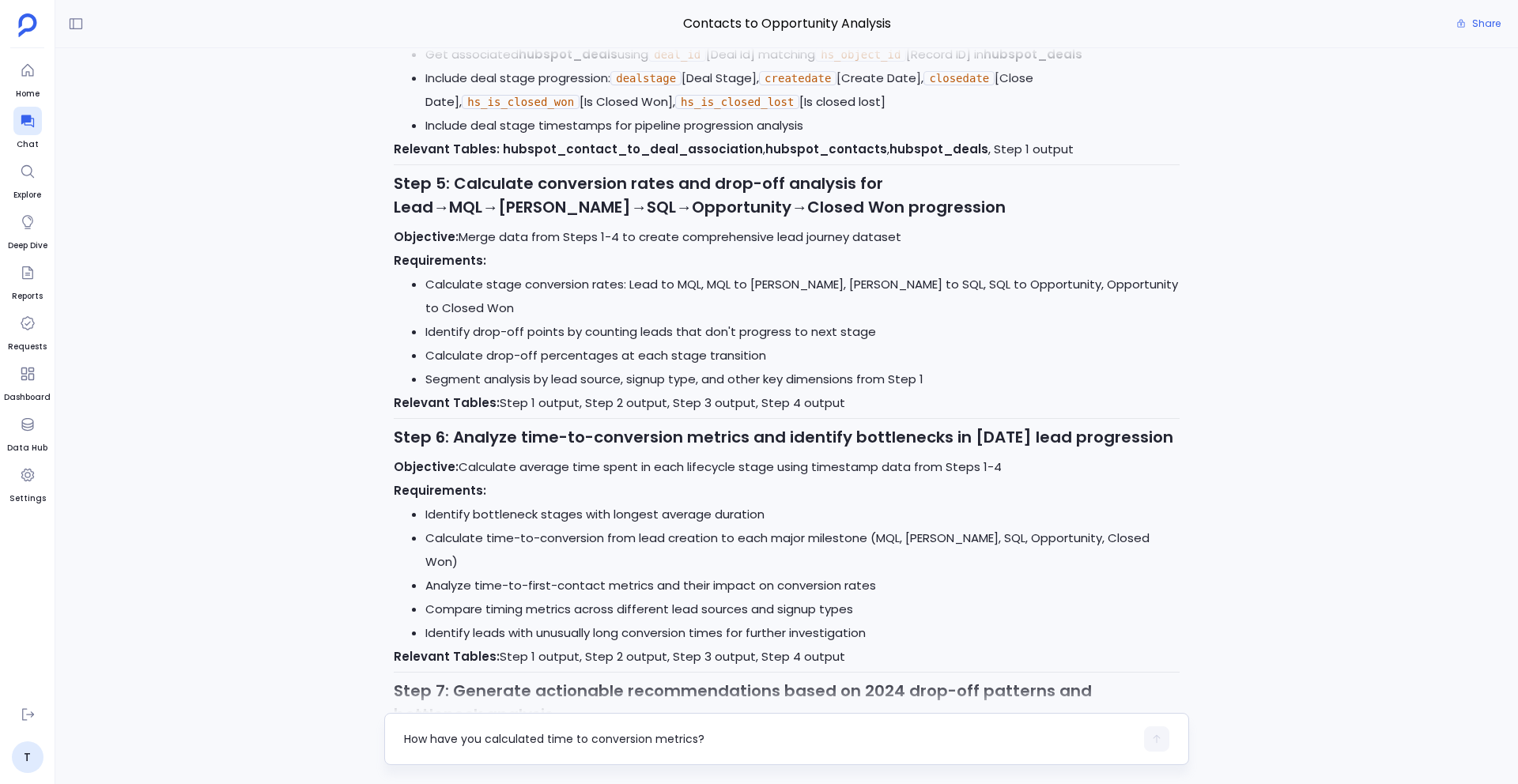
click at [503, 587] on div "How have you calculated time to conversion metrics?" at bounding box center [787, 739] width 805 height 52
click at [480, 587] on textarea "How have you calculated time to conversion metrics?" at bounding box center [769, 739] width 731 height 16
type textarea "What other analysis I can perform based on this conversion and drop off rates? …"
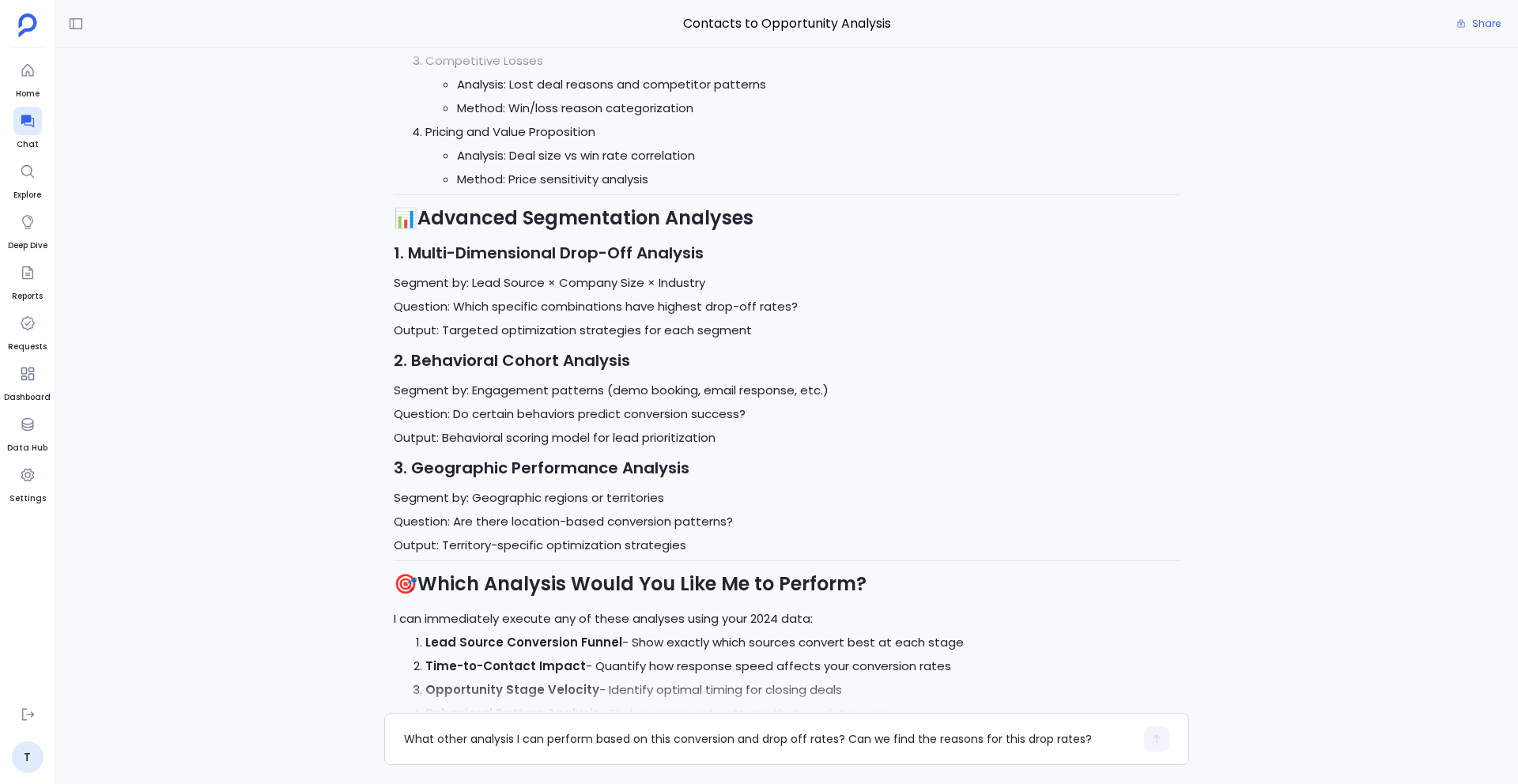
scroll to position [0, 0]
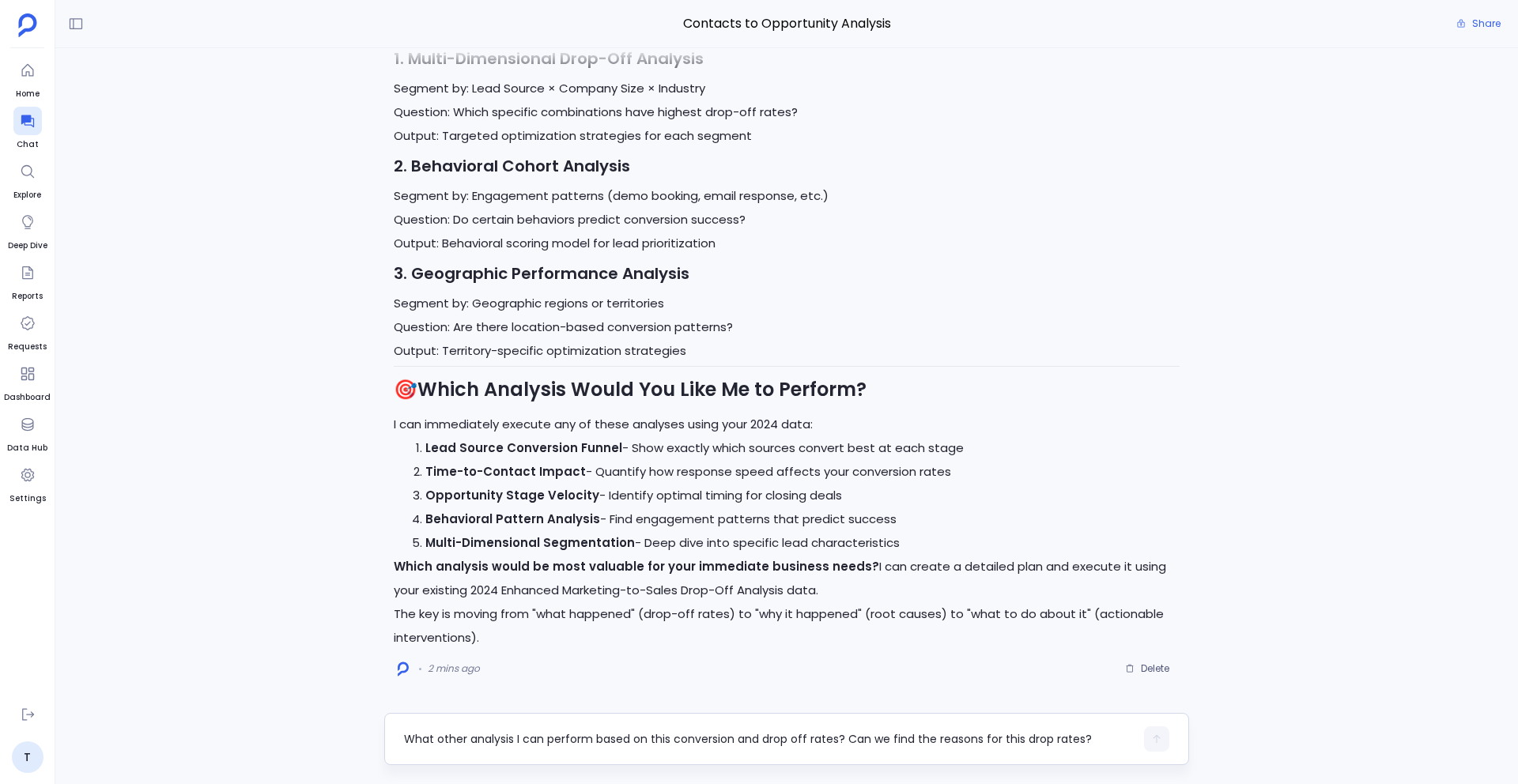
click at [514, 587] on textarea "What other analysis I can perform based on this conversion and drop off rates? …" at bounding box center [769, 739] width 731 height 16
type textarea "Find the root causes and suggest actionable interventions"
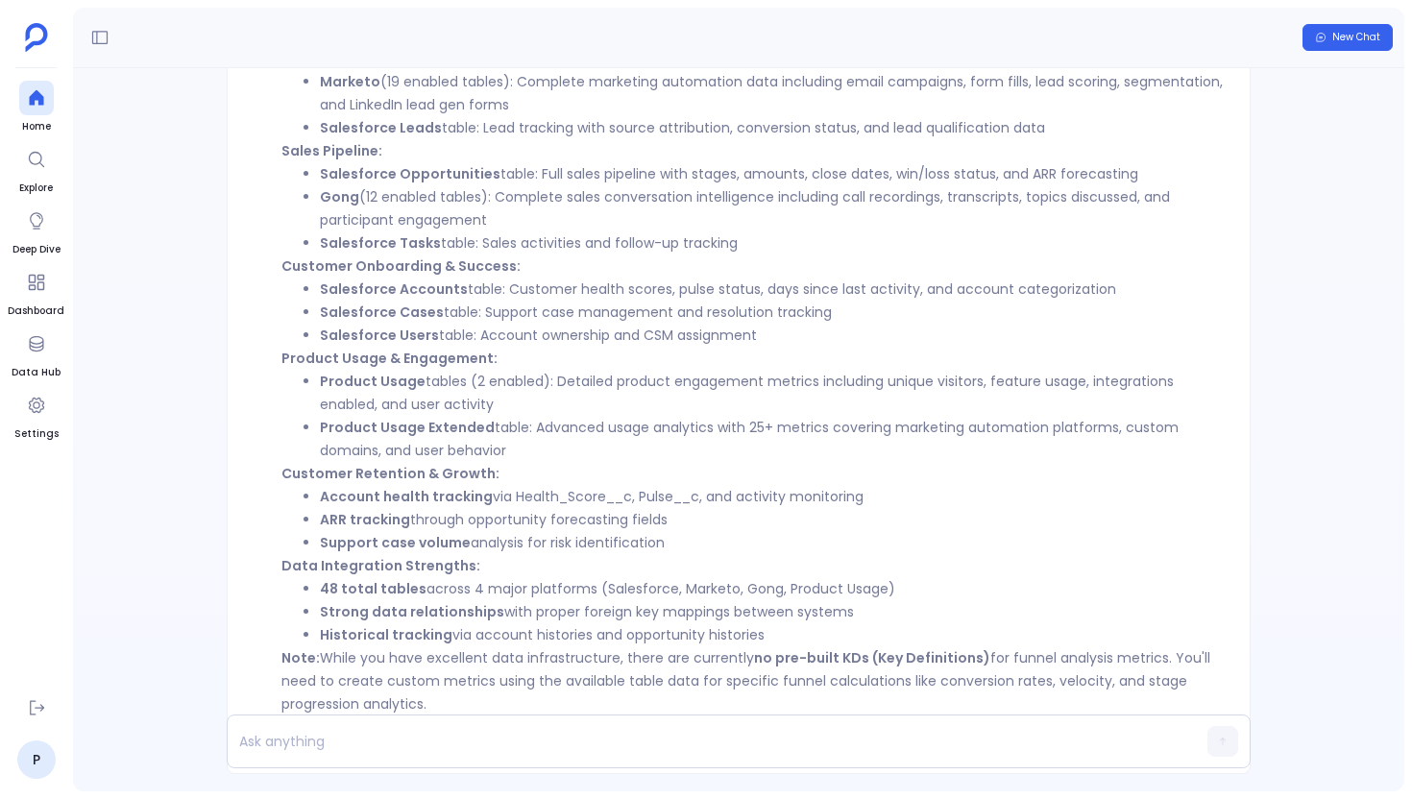
scroll to position [-86, 0]
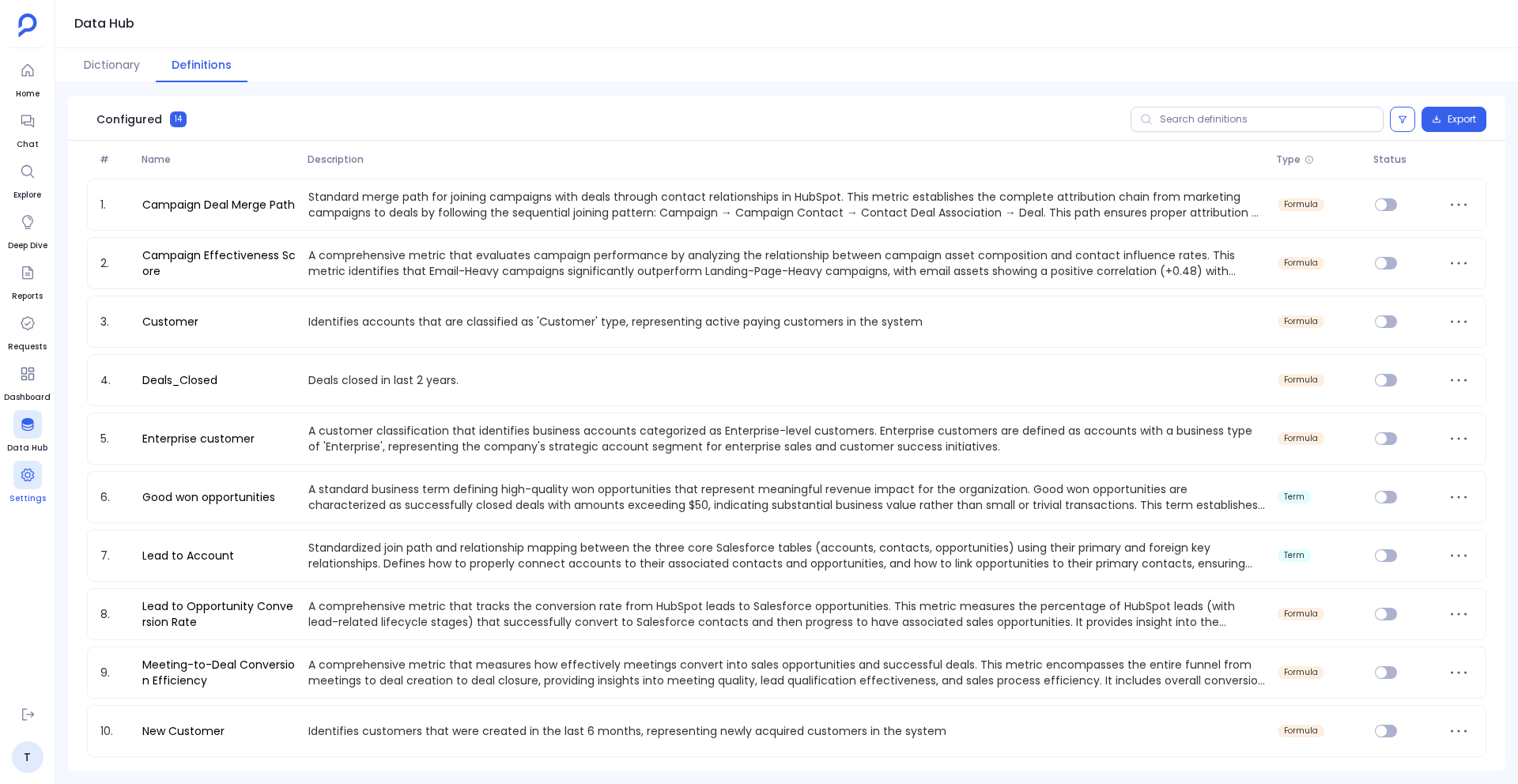
click at [29, 475] on icon at bounding box center [27, 475] width 16 height 16
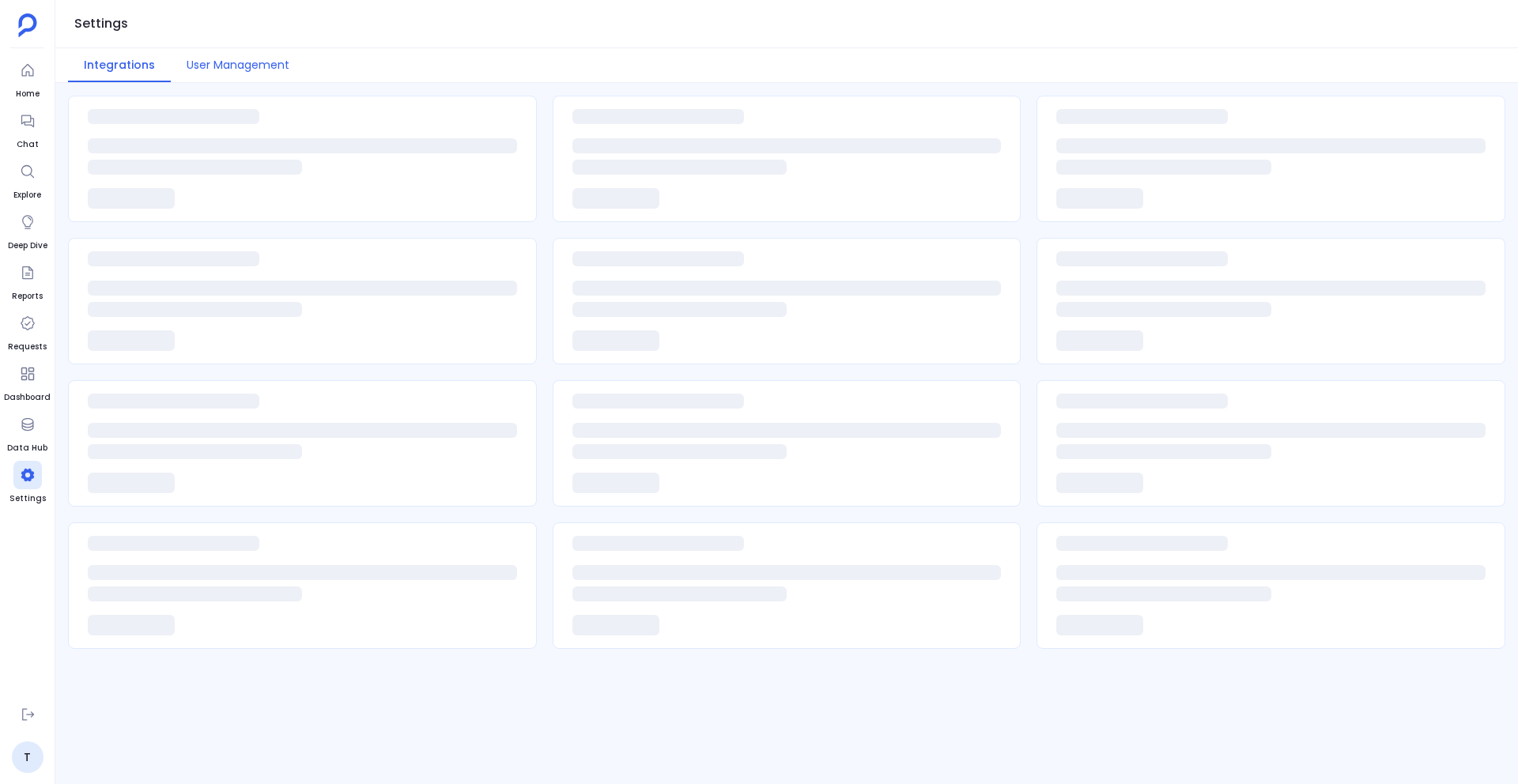
click at [246, 70] on button "User Management" at bounding box center [238, 65] width 134 height 34
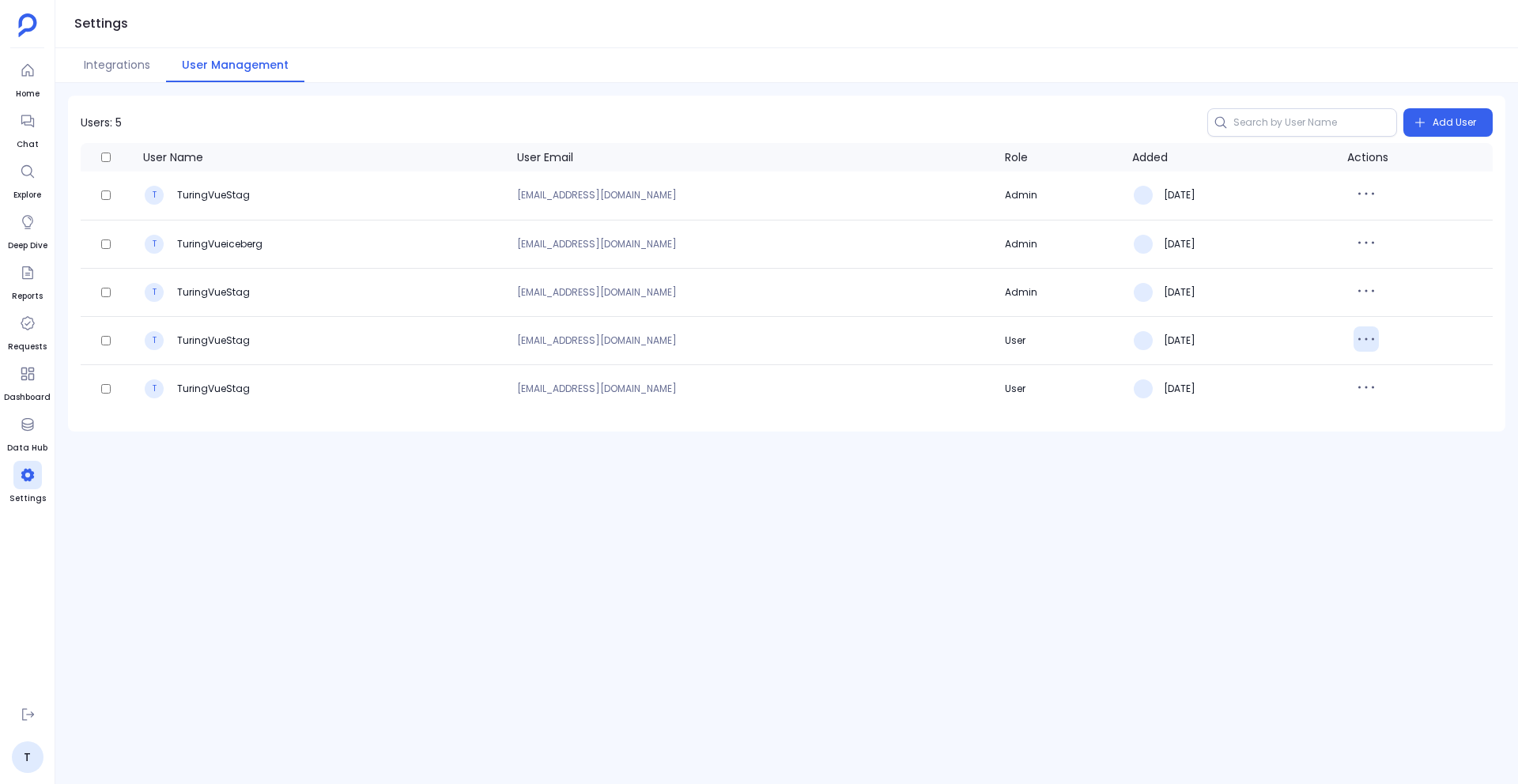
click at [1379, 341] on icon "button" at bounding box center [1366, 339] width 26 height 26
click at [1413, 366] on button "Edit" at bounding box center [1445, 372] width 114 height 35
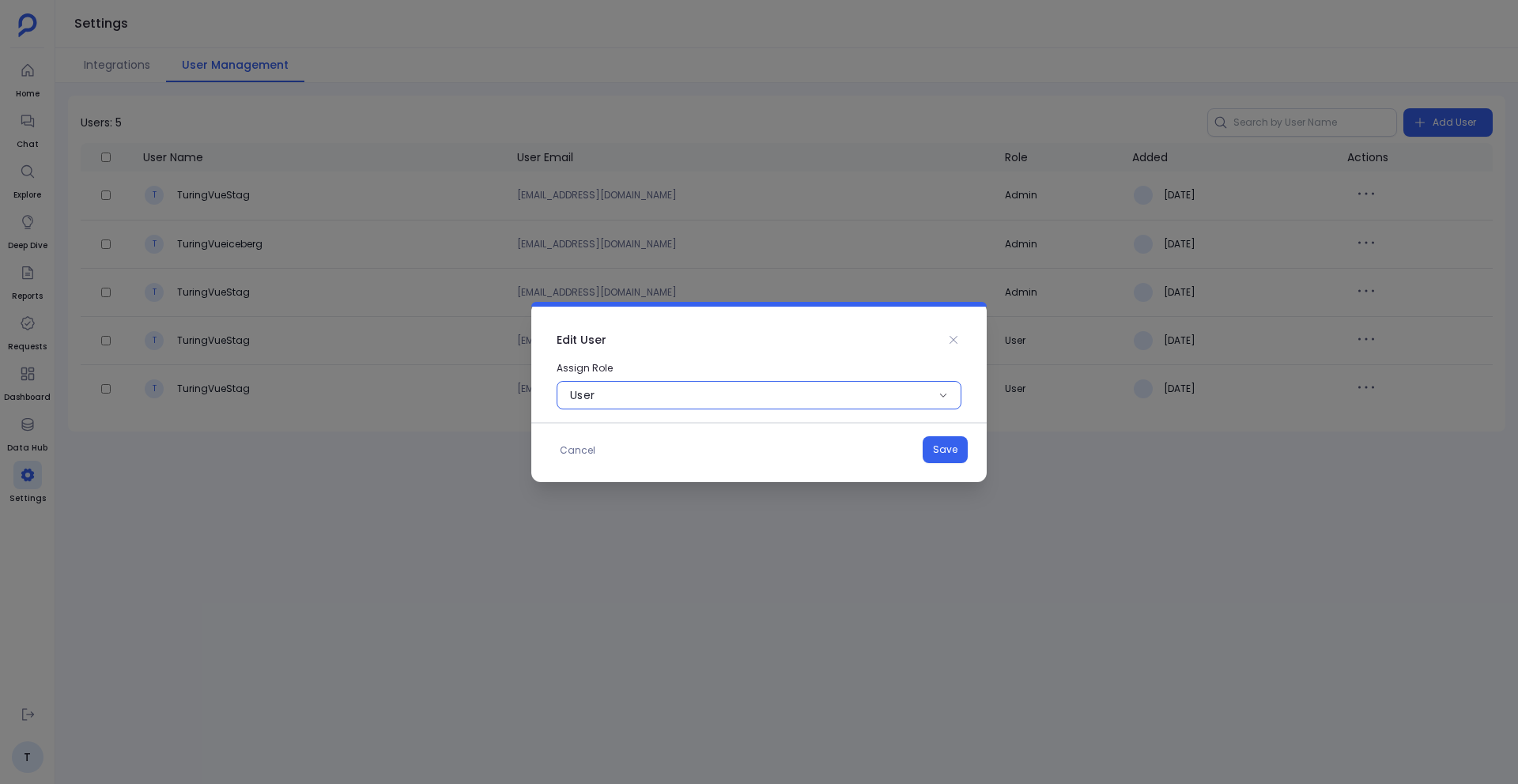
click at [943, 386] on button "user" at bounding box center [759, 395] width 405 height 29
click at [953, 341] on icon at bounding box center [953, 339] width 12 height 12
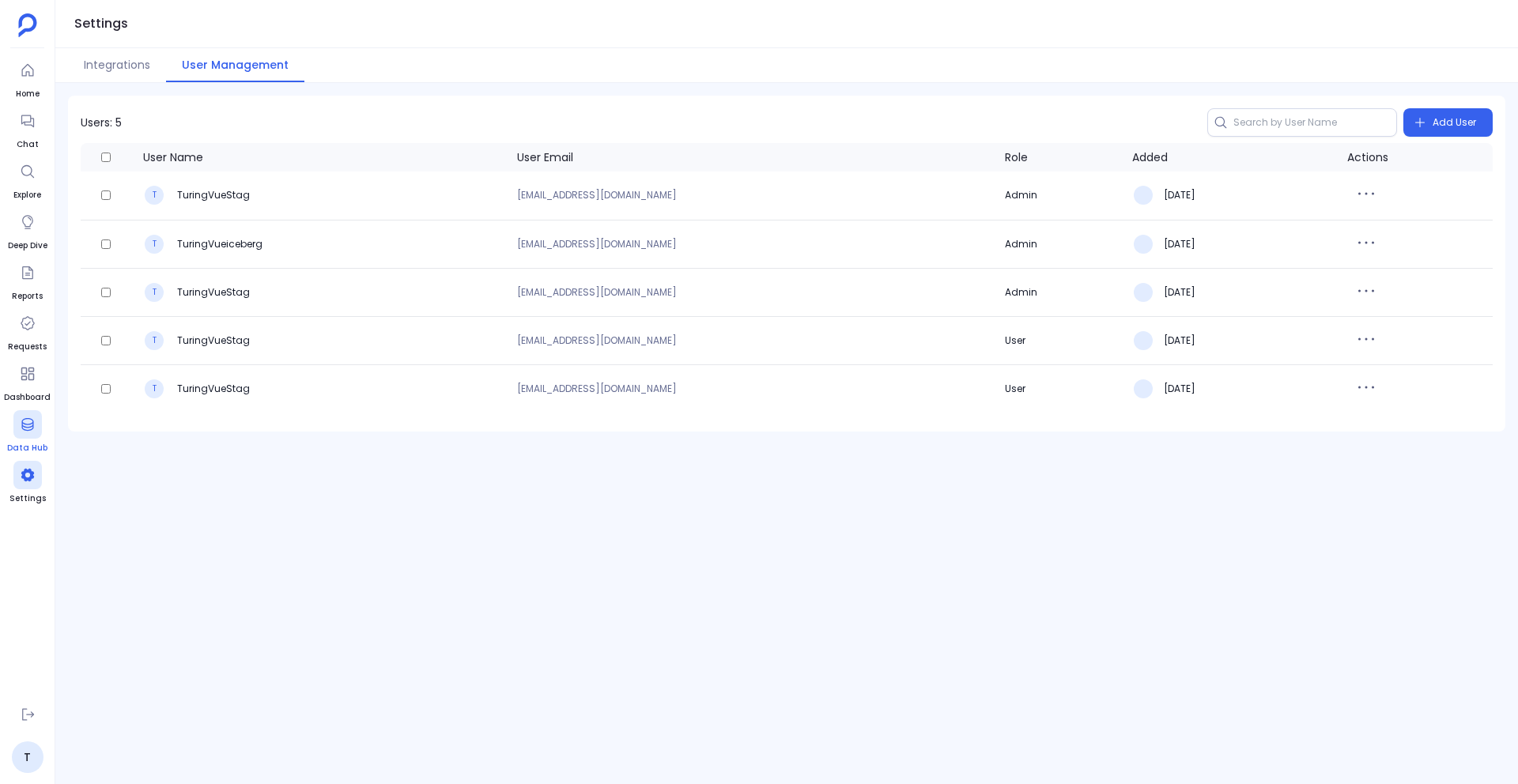
click at [21, 443] on span "Data Hub" at bounding box center [27, 448] width 40 height 12
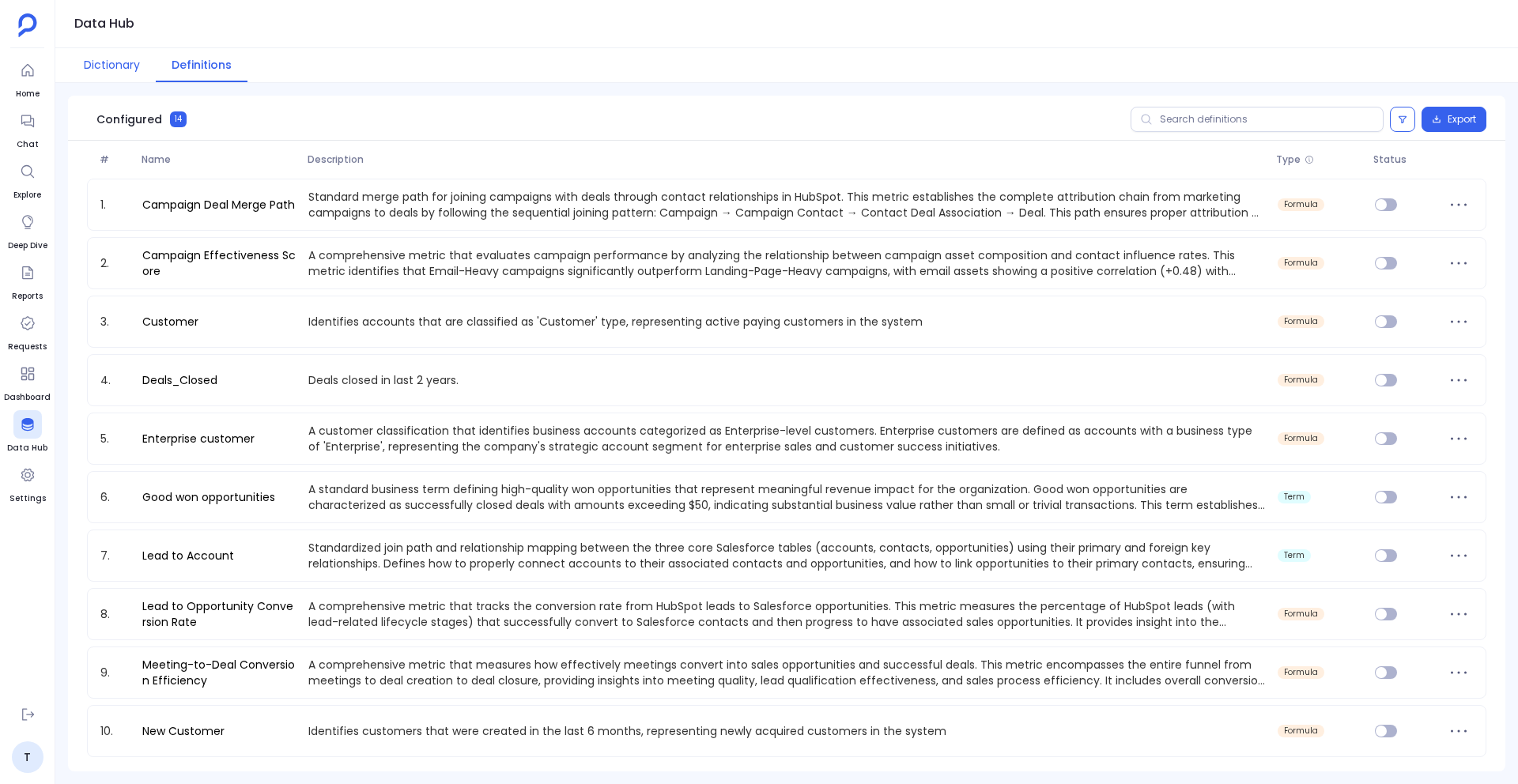
click at [114, 76] on button "Dictionary" at bounding box center [112, 65] width 88 height 34
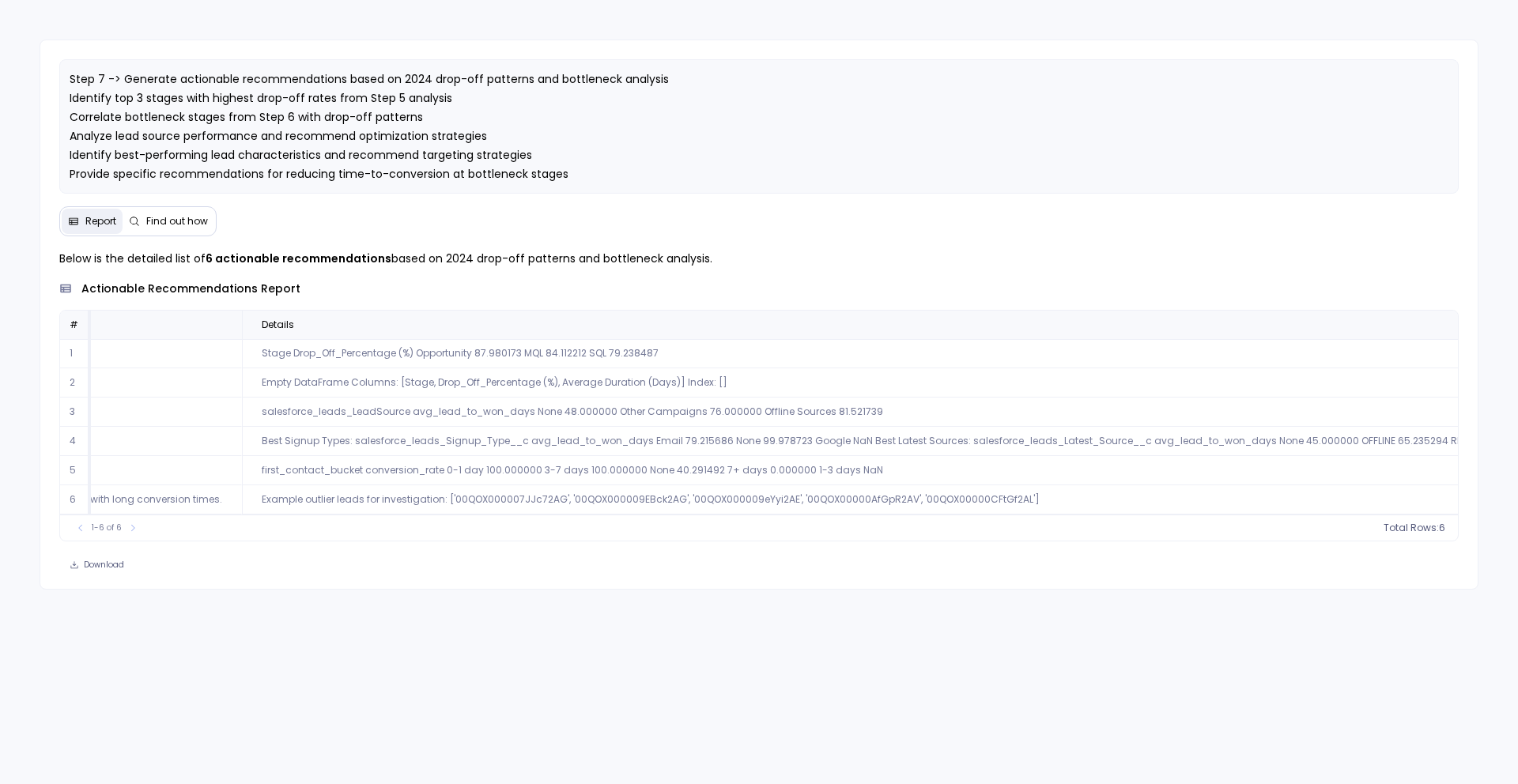
scroll to position [0, 768]
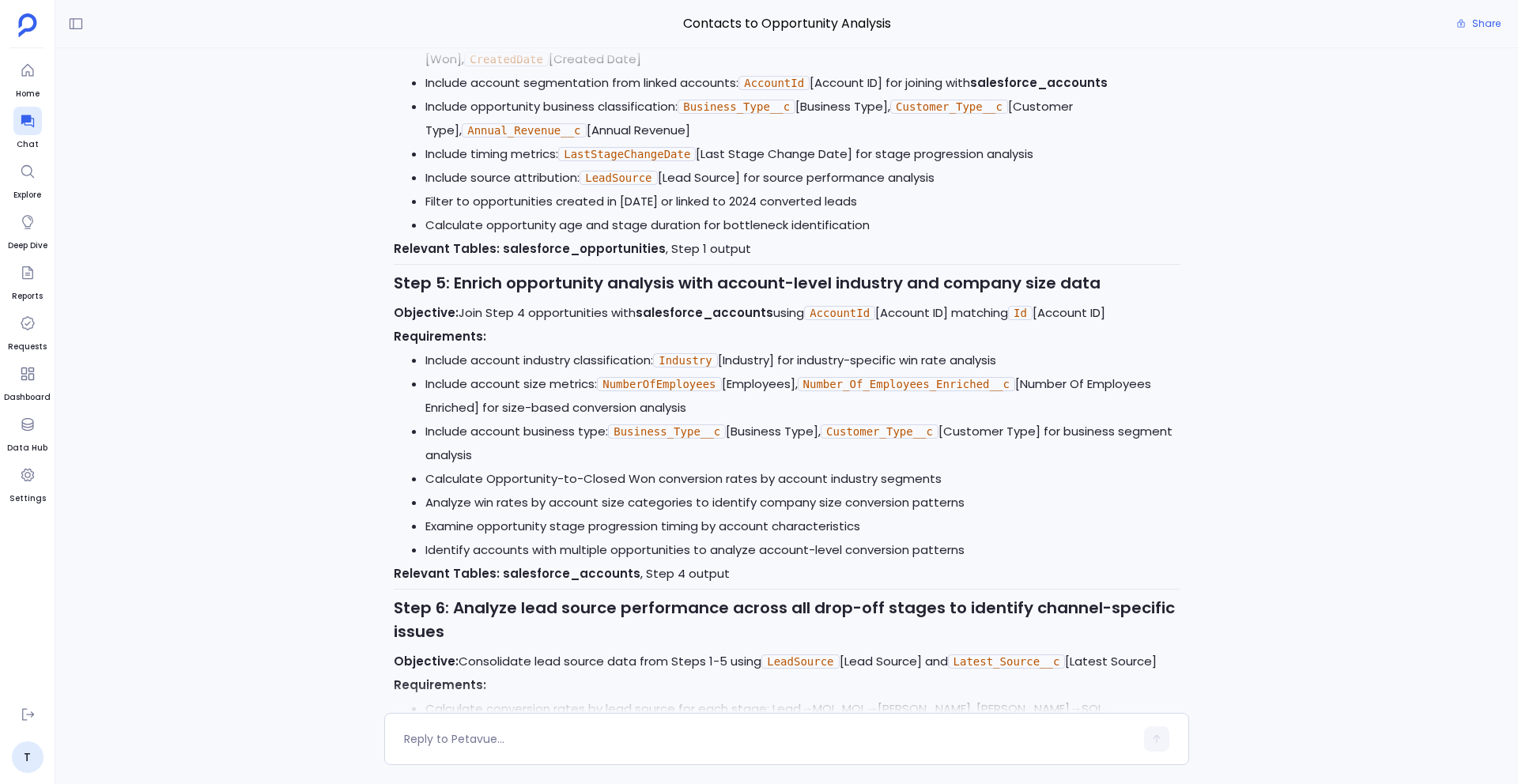
scroll to position [-1503, 0]
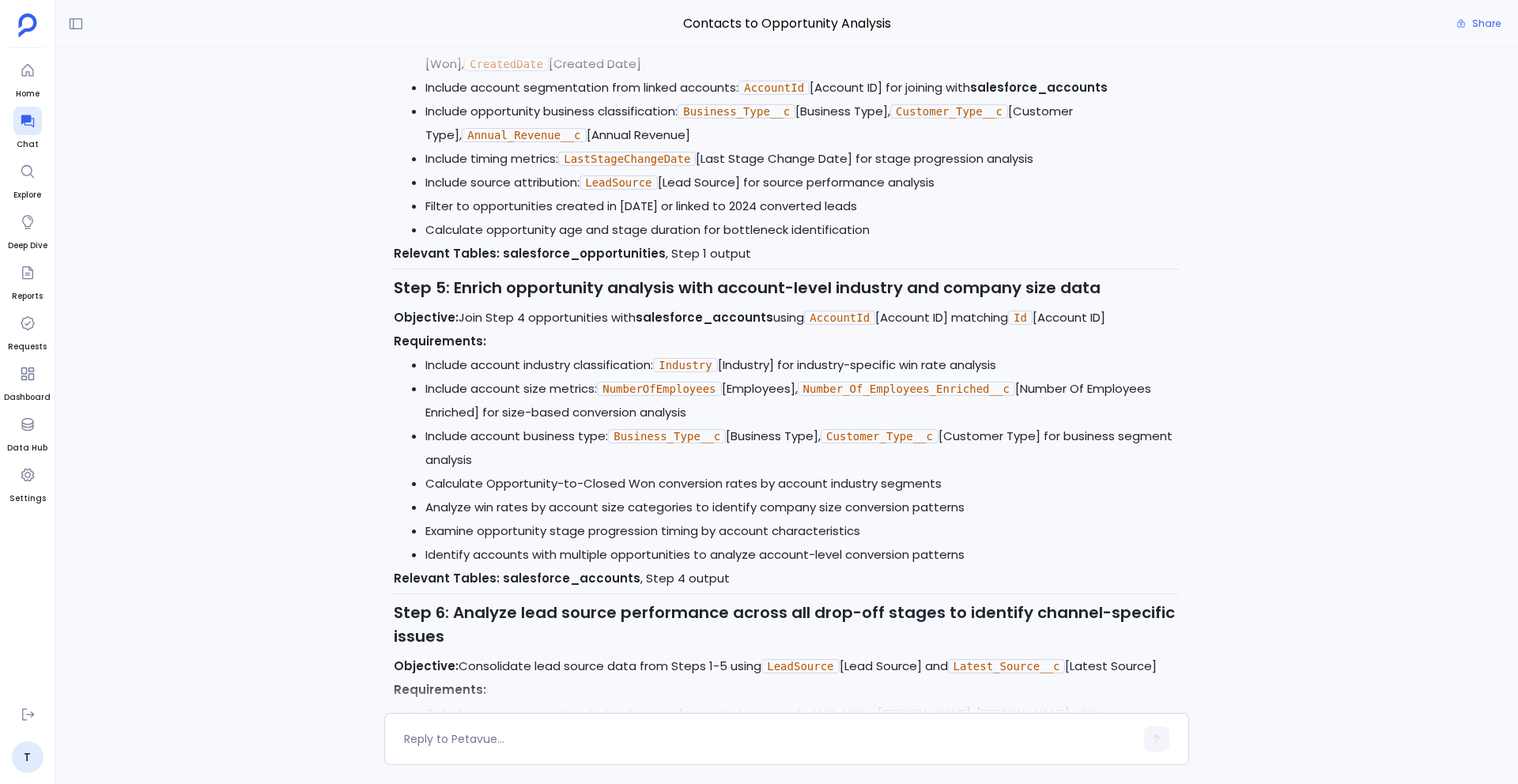
click at [704, 447] on li "Include account business type: Business_Type__c [Business Type], Customer_Type_…" at bounding box center [802, 448] width 754 height 48
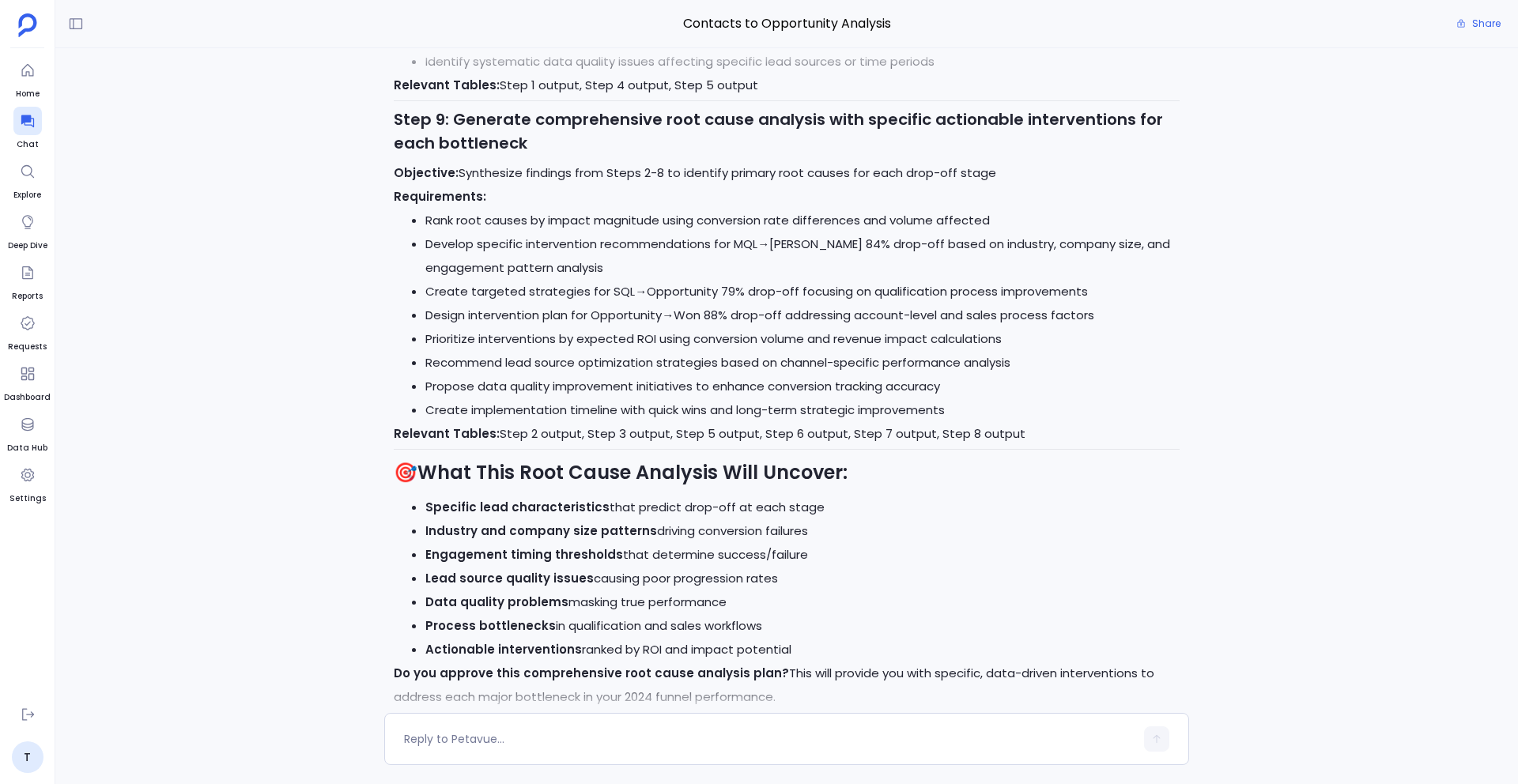
scroll to position [0, 0]
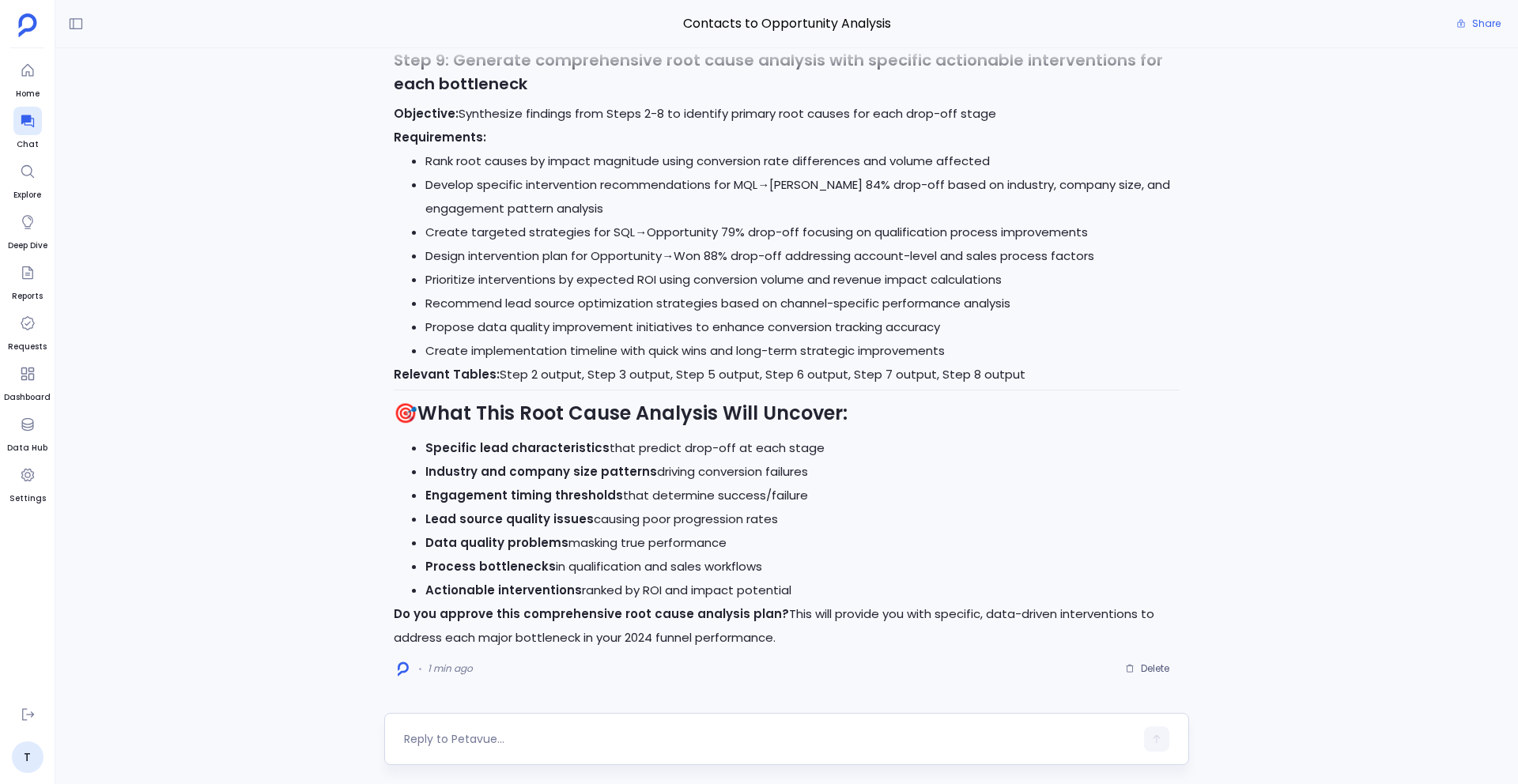
click at [617, 736] on textarea at bounding box center [769, 739] width 731 height 16
type textarea "Yes, approved. Go ahead"
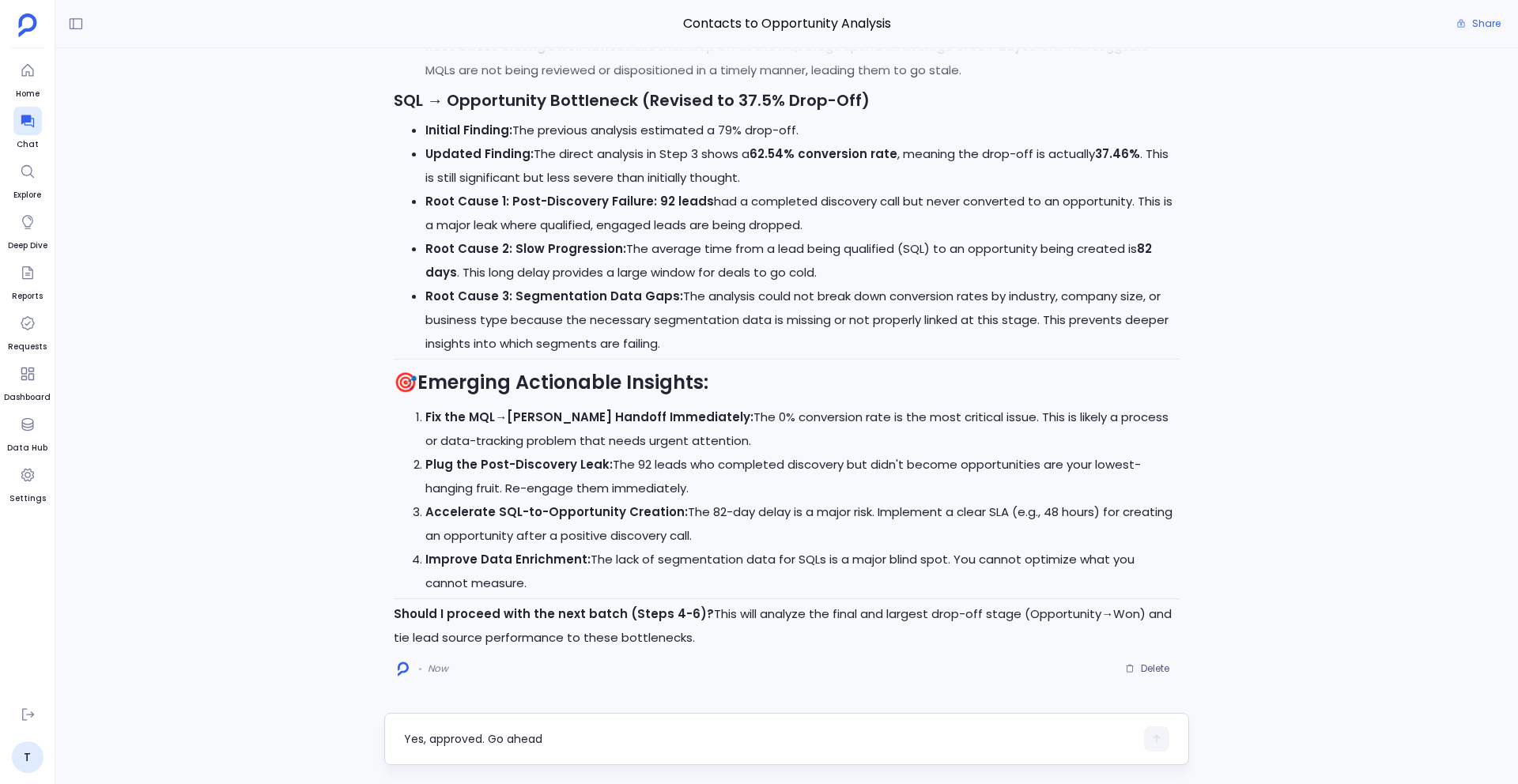
click at [483, 739] on textarea "Yes, approved. Go ahead" at bounding box center [769, 739] width 731 height 16
type textarea "Yes proceed"
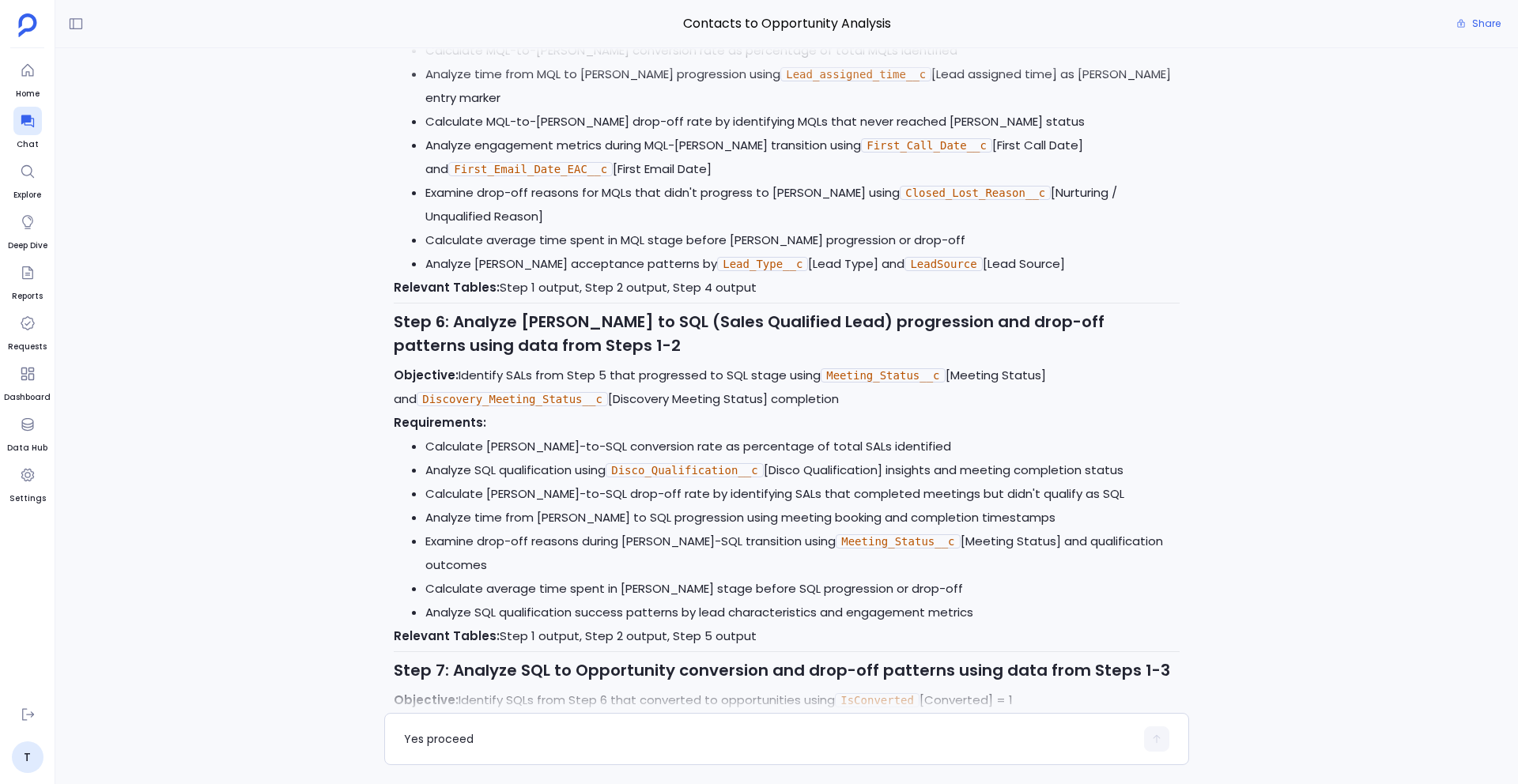
scroll to position [-47228, 0]
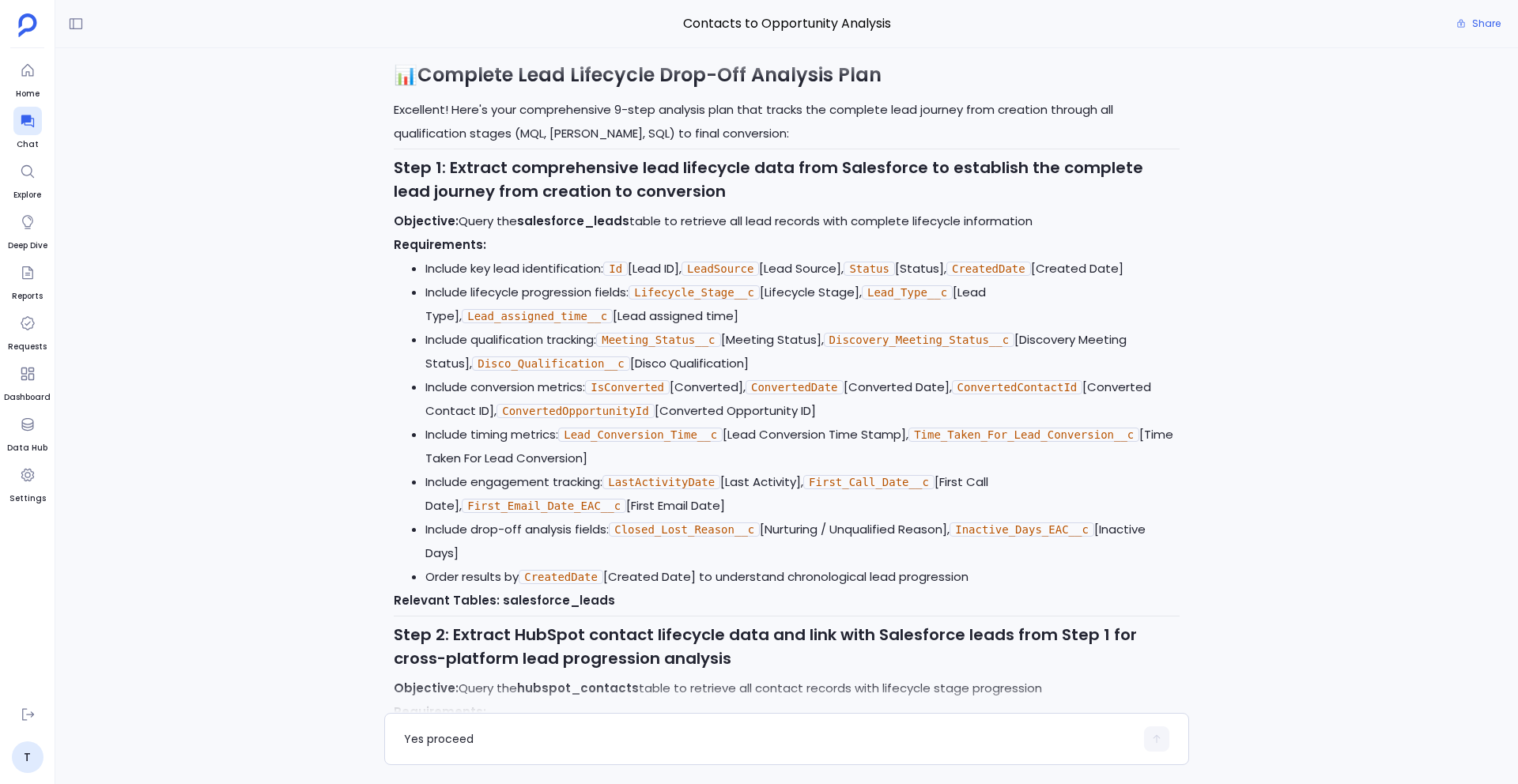
click at [467, 36] on span "Report-Output" at bounding box center [448, 28] width 83 height 16
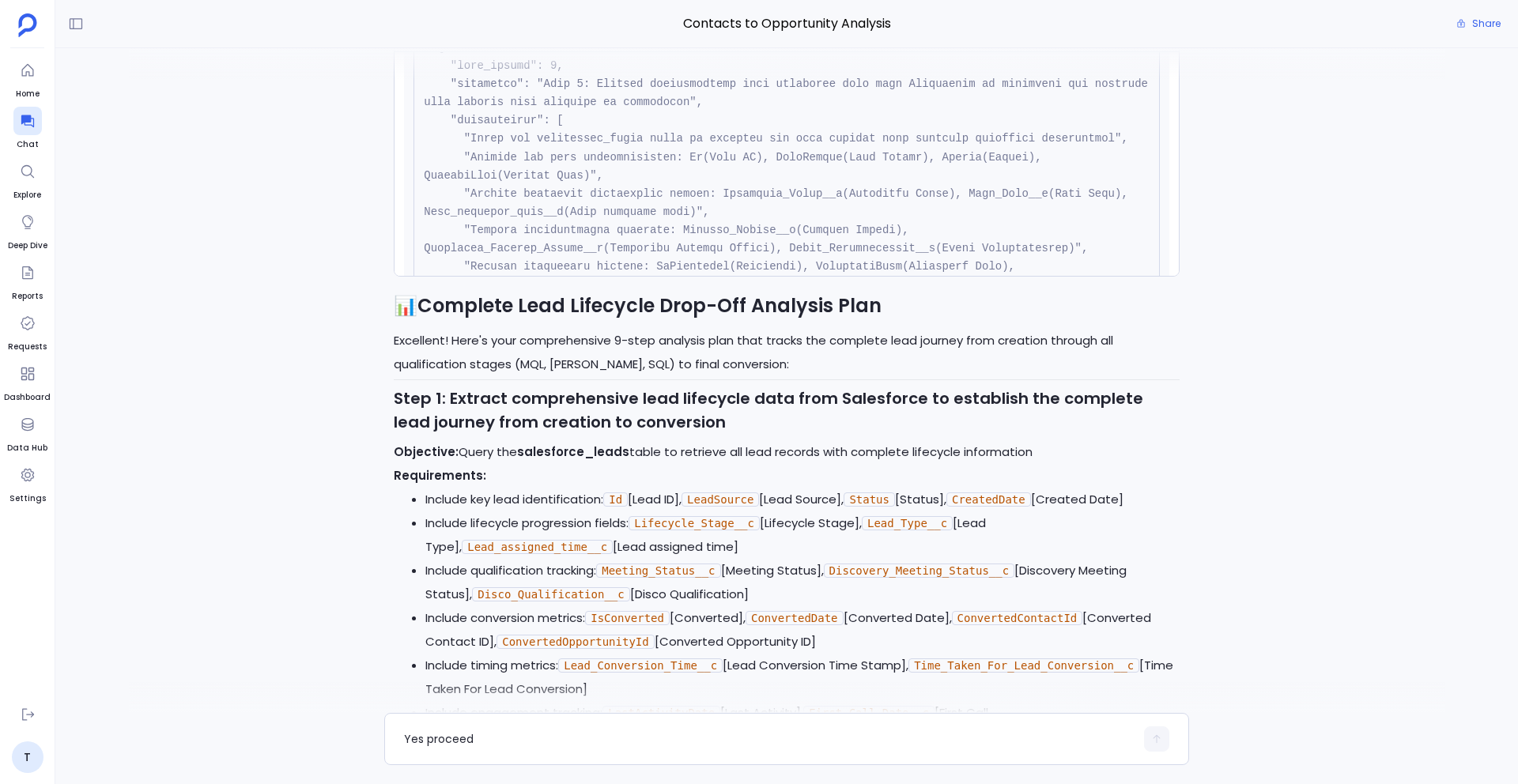
scroll to position [411, 0]
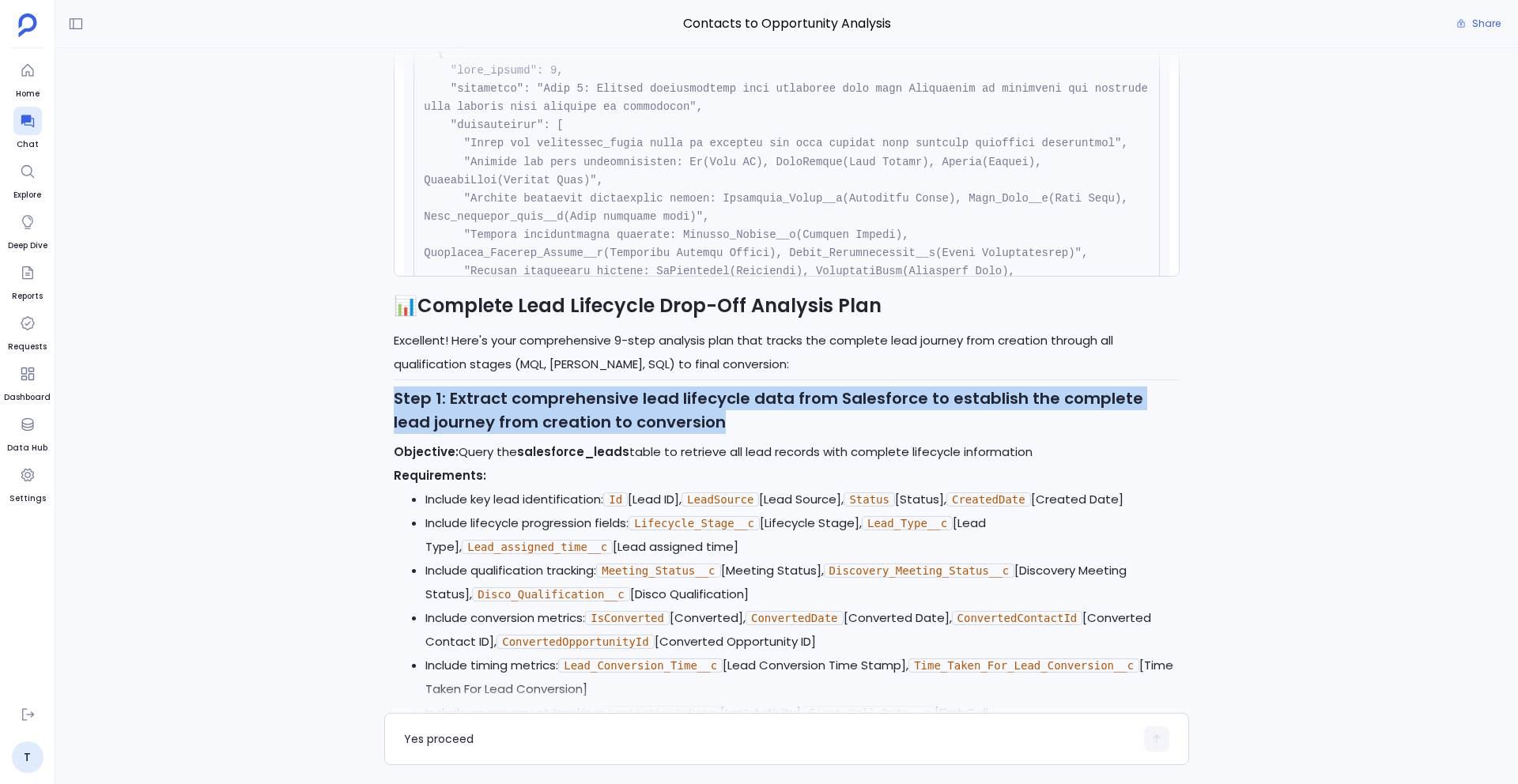
drag, startPoint x: 688, startPoint y: 634, endPoint x: 383, endPoint y: 610, distance: 305.9
click at [383, 610] on div "Excellent! Proceeding with the next batch (Steps 4-6) to continue our deep-dive…" at bounding box center [786, 381] width 1462 height 665
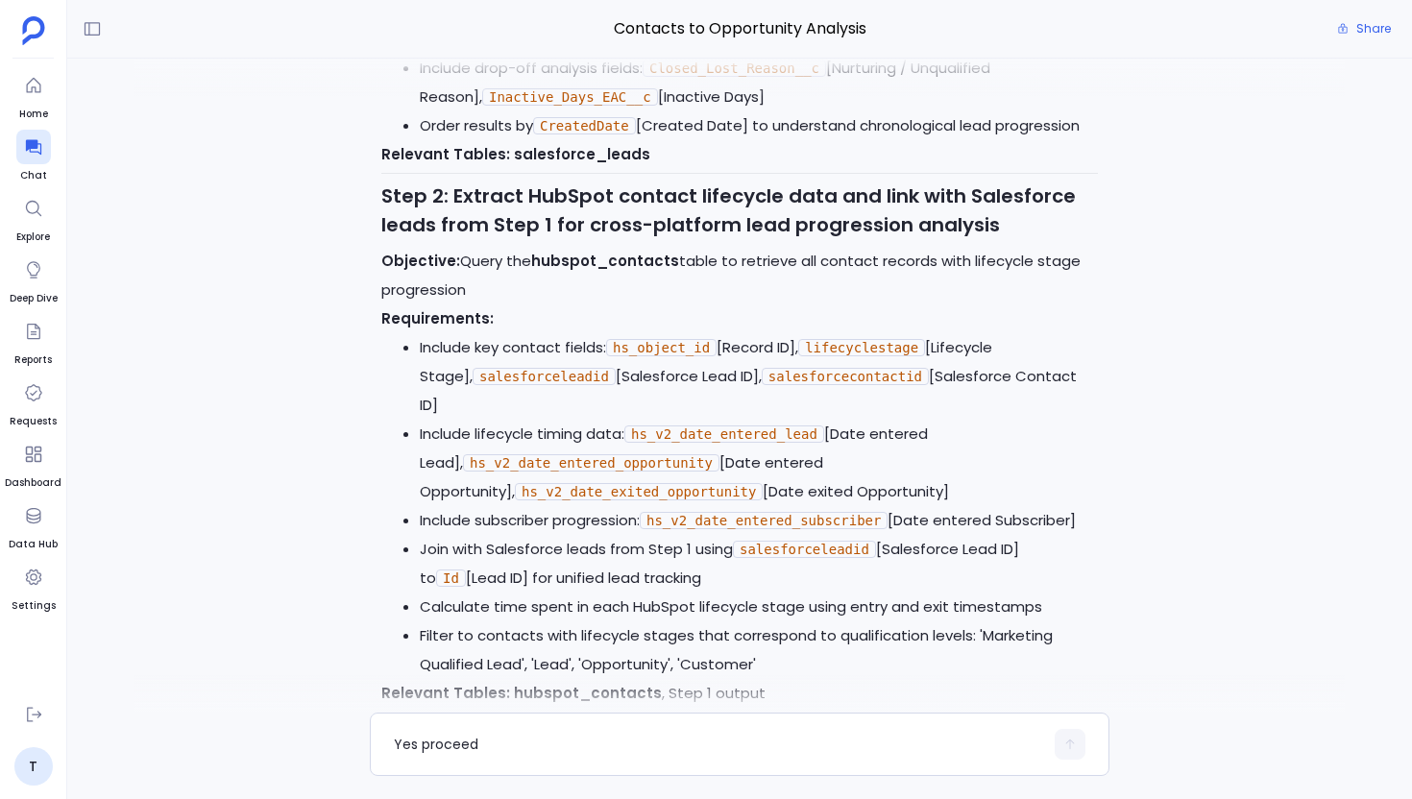
scroll to position [-65296, 0]
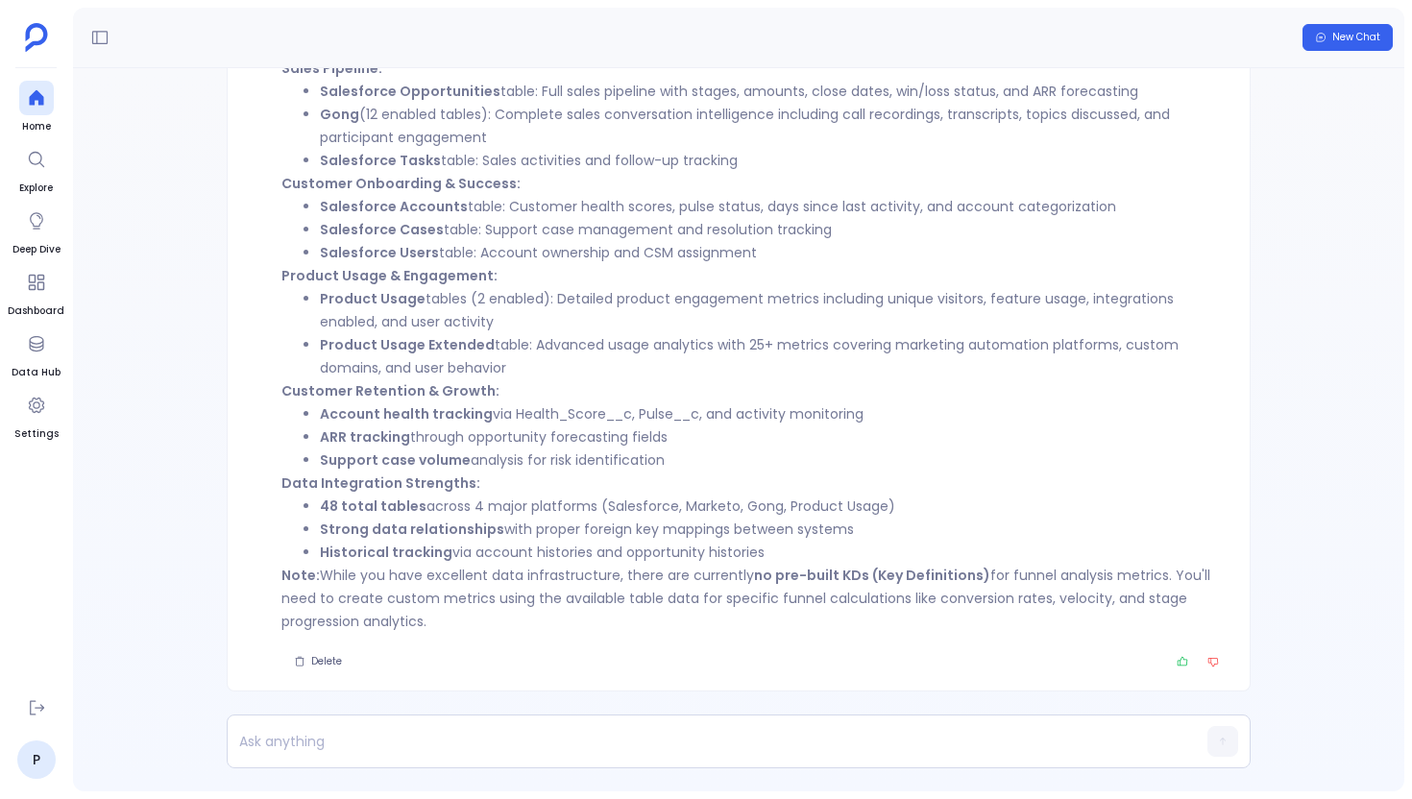
scroll to position [-86, 0]
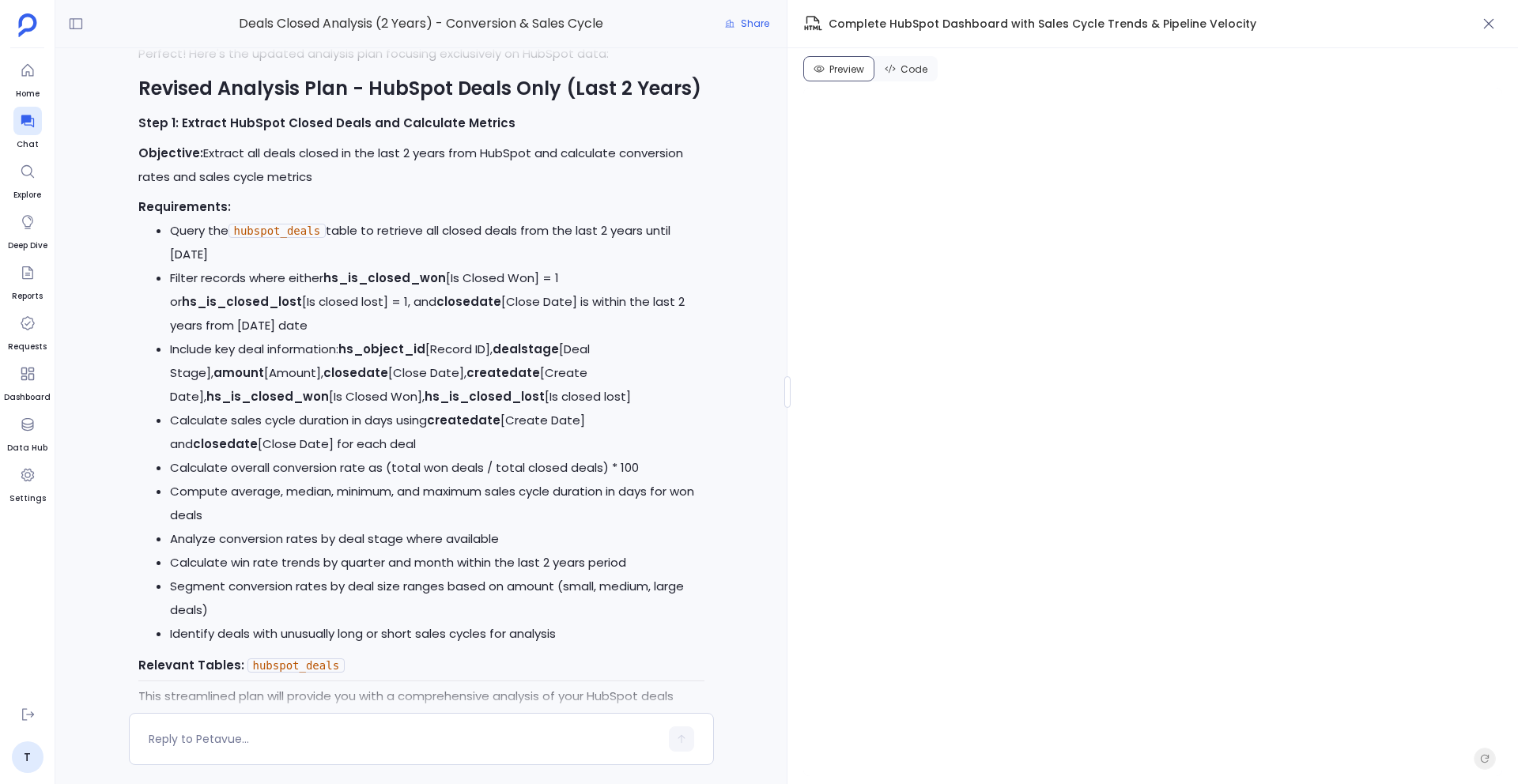
scroll to position [-21133, 0]
click at [1495, 30] on icon "button" at bounding box center [1488, 23] width 16 height 16
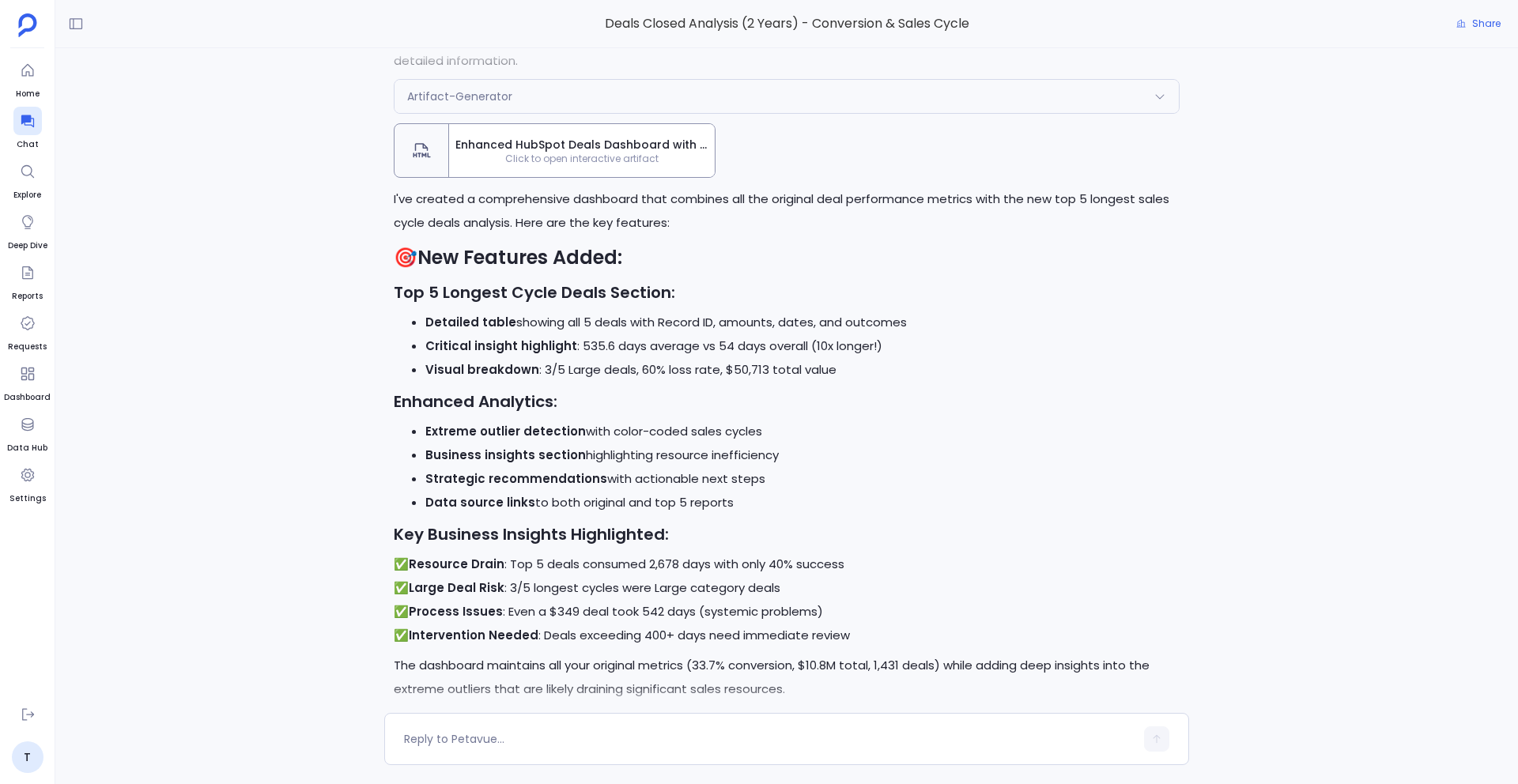
scroll to position [-13956, 0]
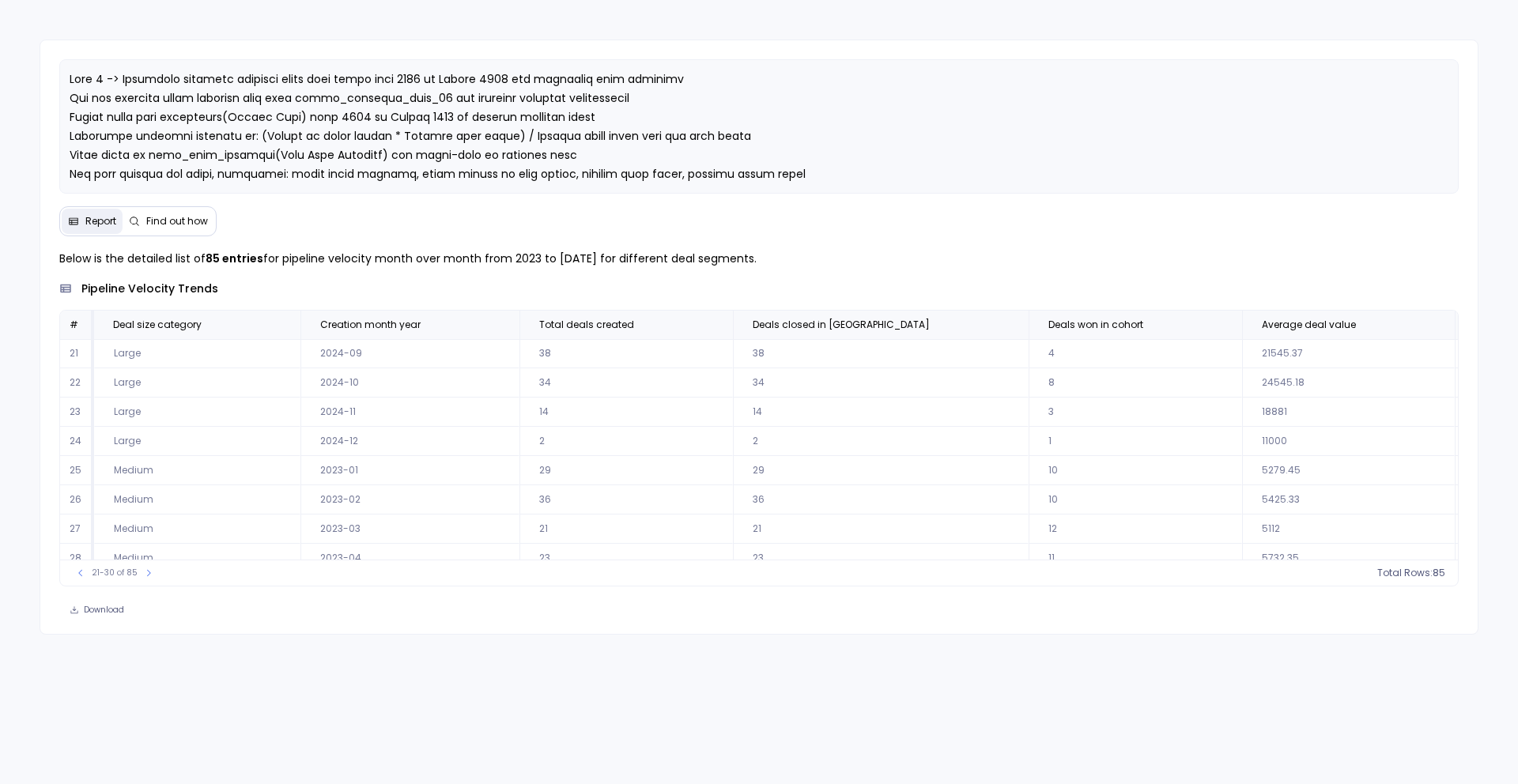
scroll to position [50, 719]
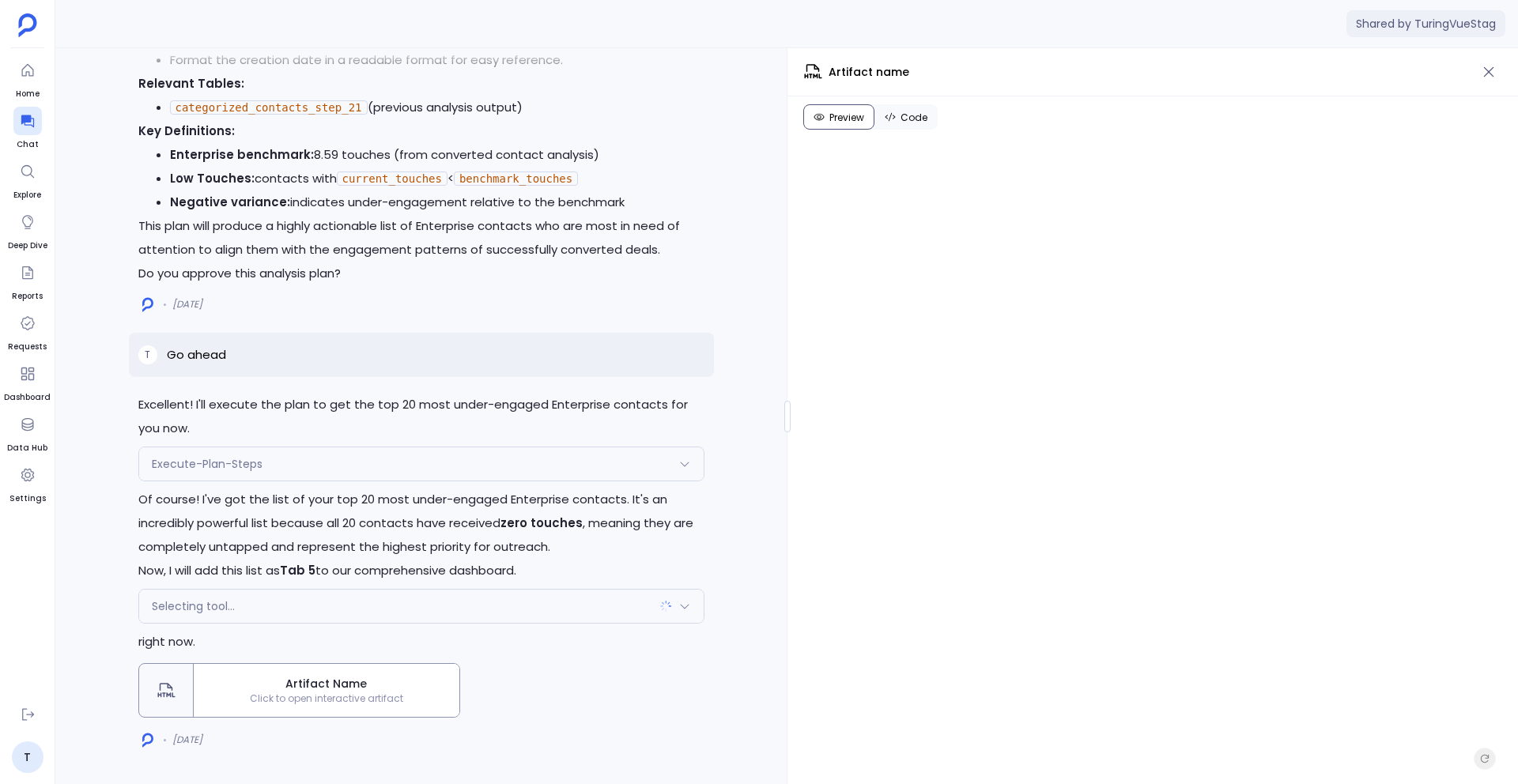
scroll to position [-64303, 0]
